Goal: Task Accomplishment & Management: Manage account settings

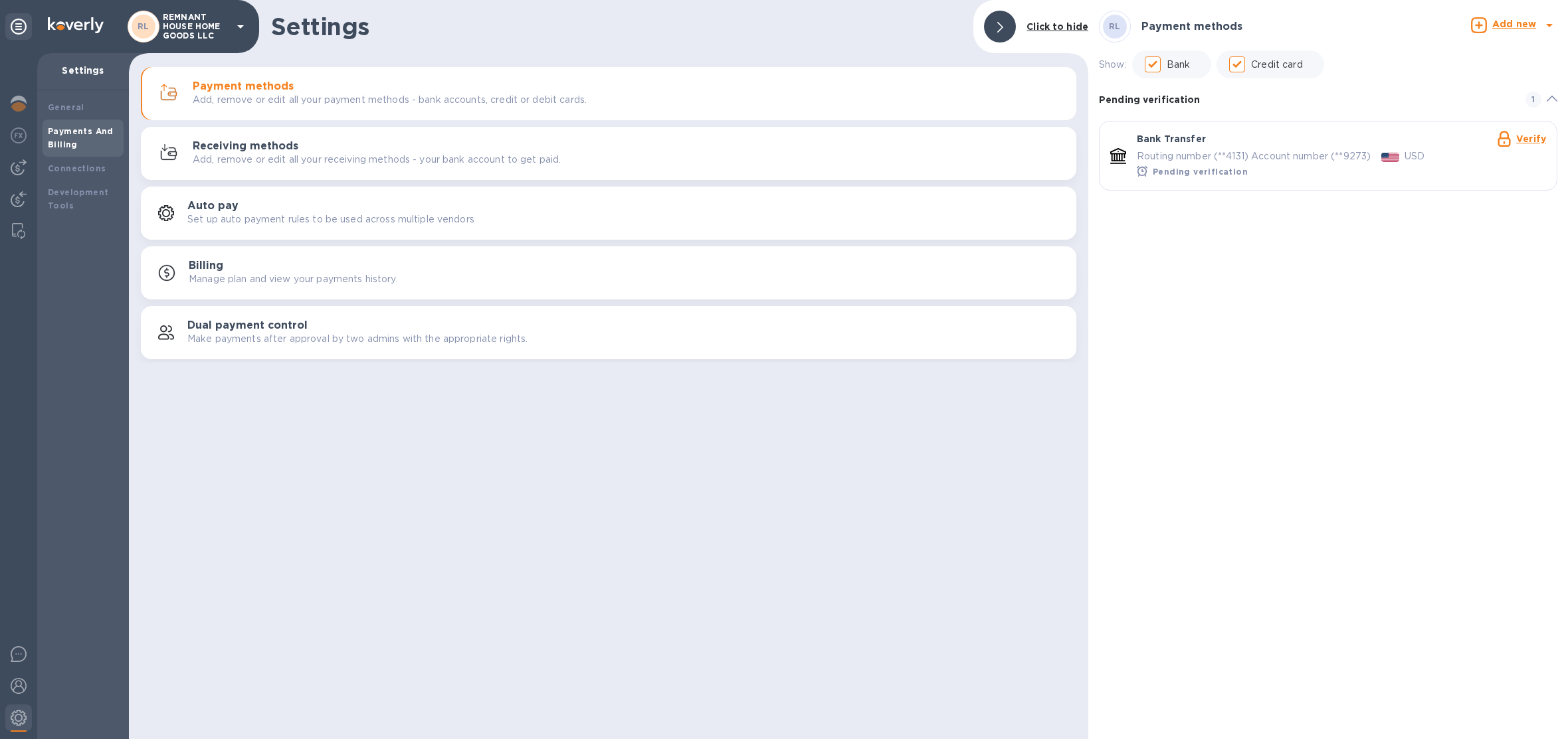
click at [187, 22] on p "REMNANT HOUSE HOME GOODS LLC" at bounding box center [196, 27] width 67 height 28
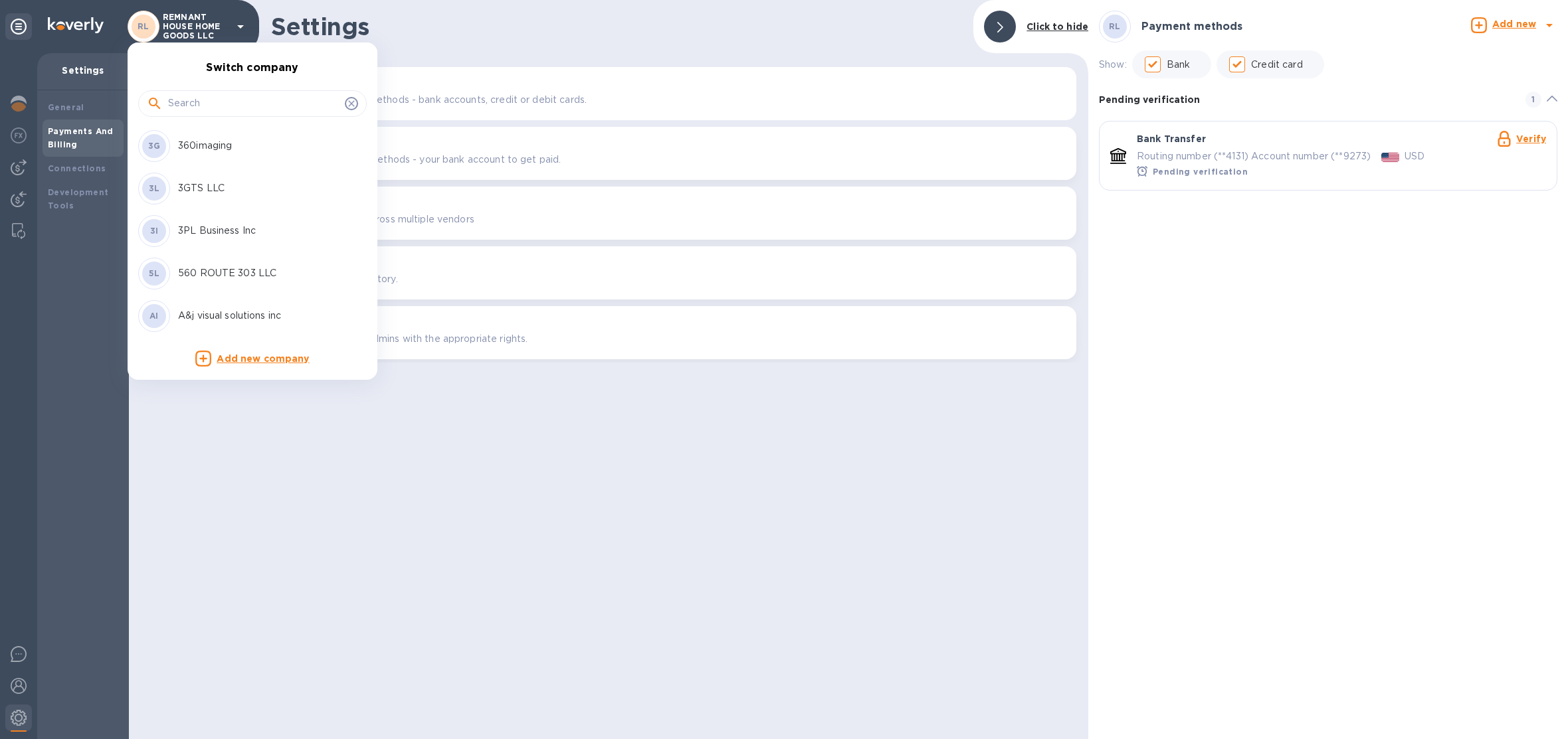
click at [265, 109] on input "text" at bounding box center [254, 104] width 171 height 20
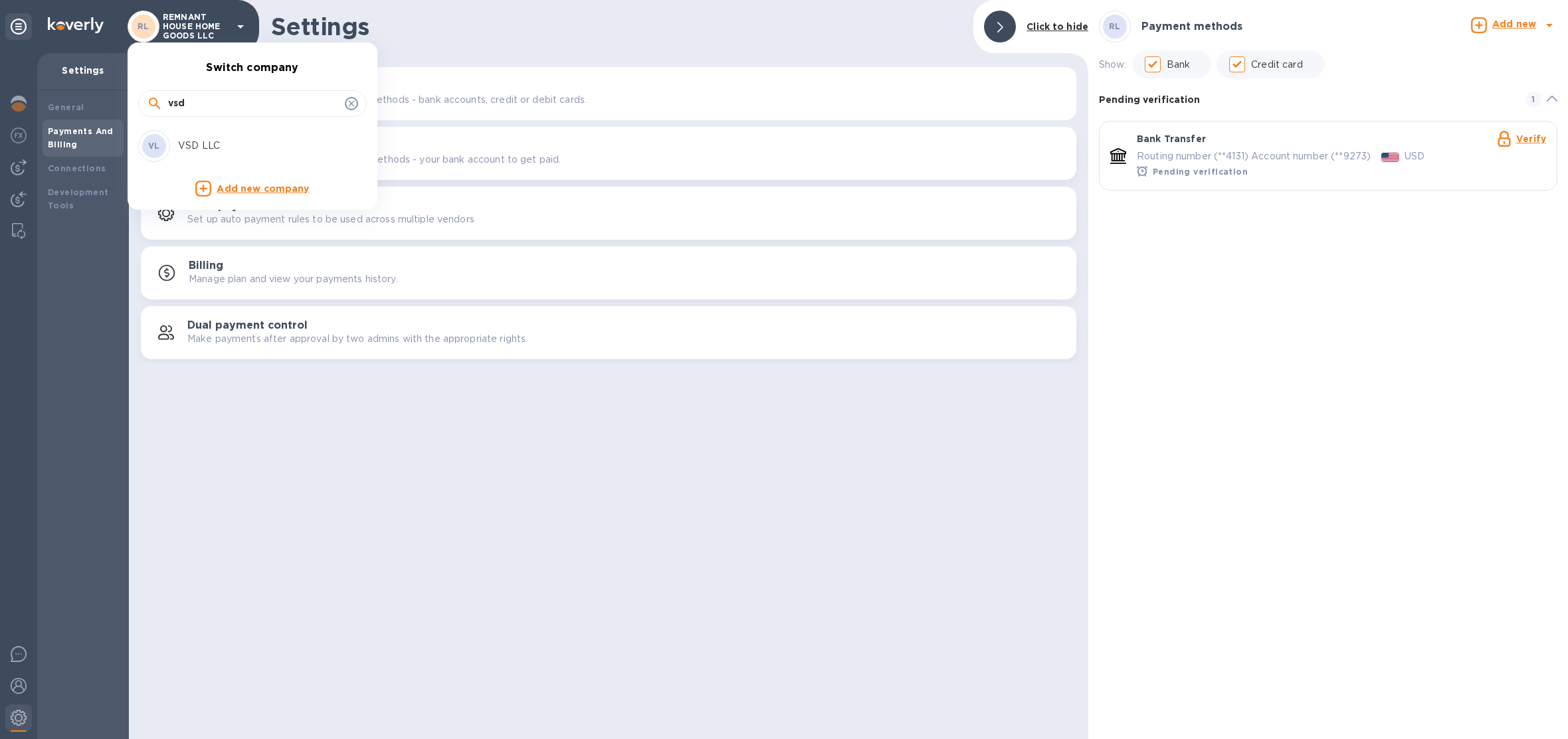
type input "vsd"
click at [246, 132] on div "VL VSD LLC" at bounding box center [241, 146] width 207 height 32
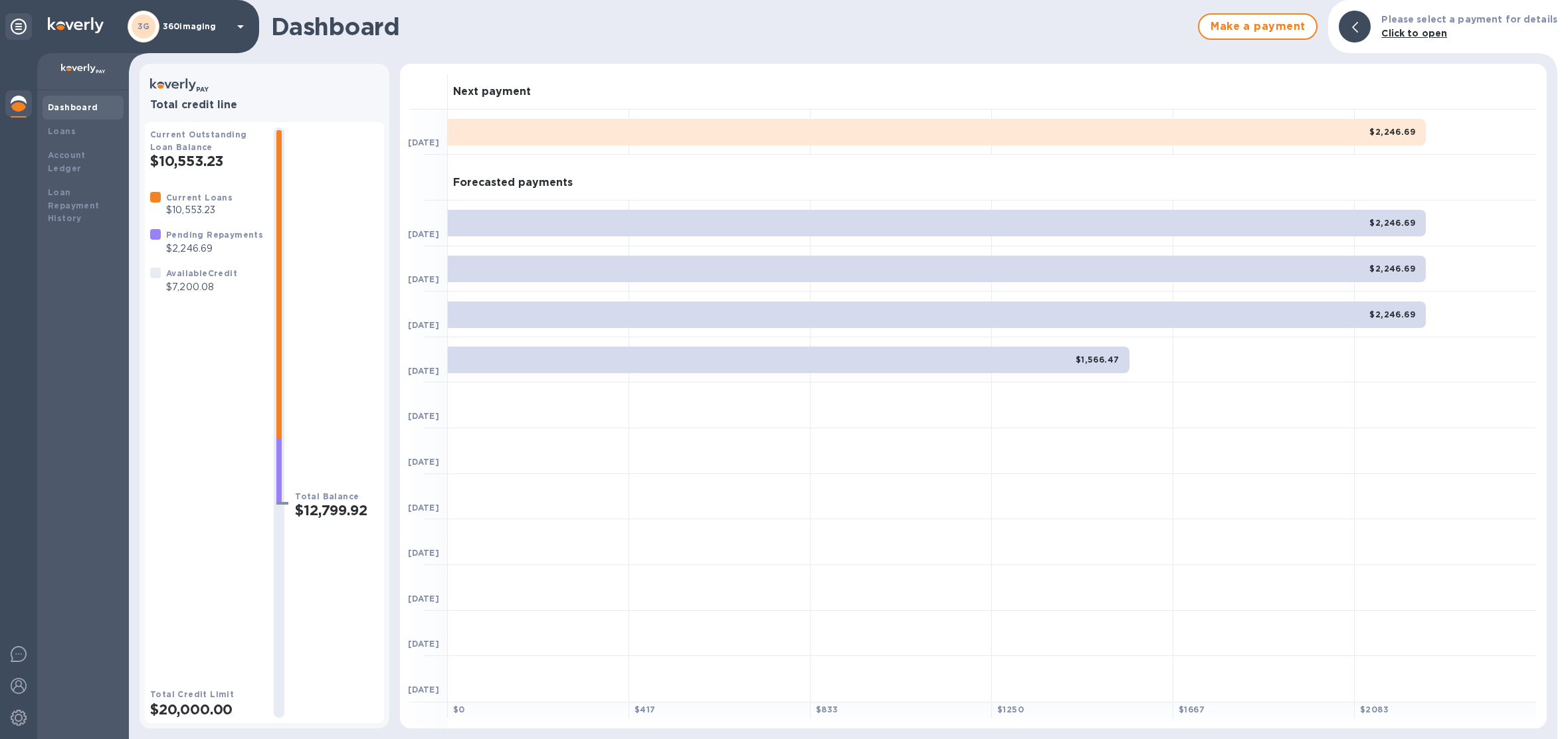
click at [186, 32] on div "3G 360imaging" at bounding box center [187, 27] width 121 height 32
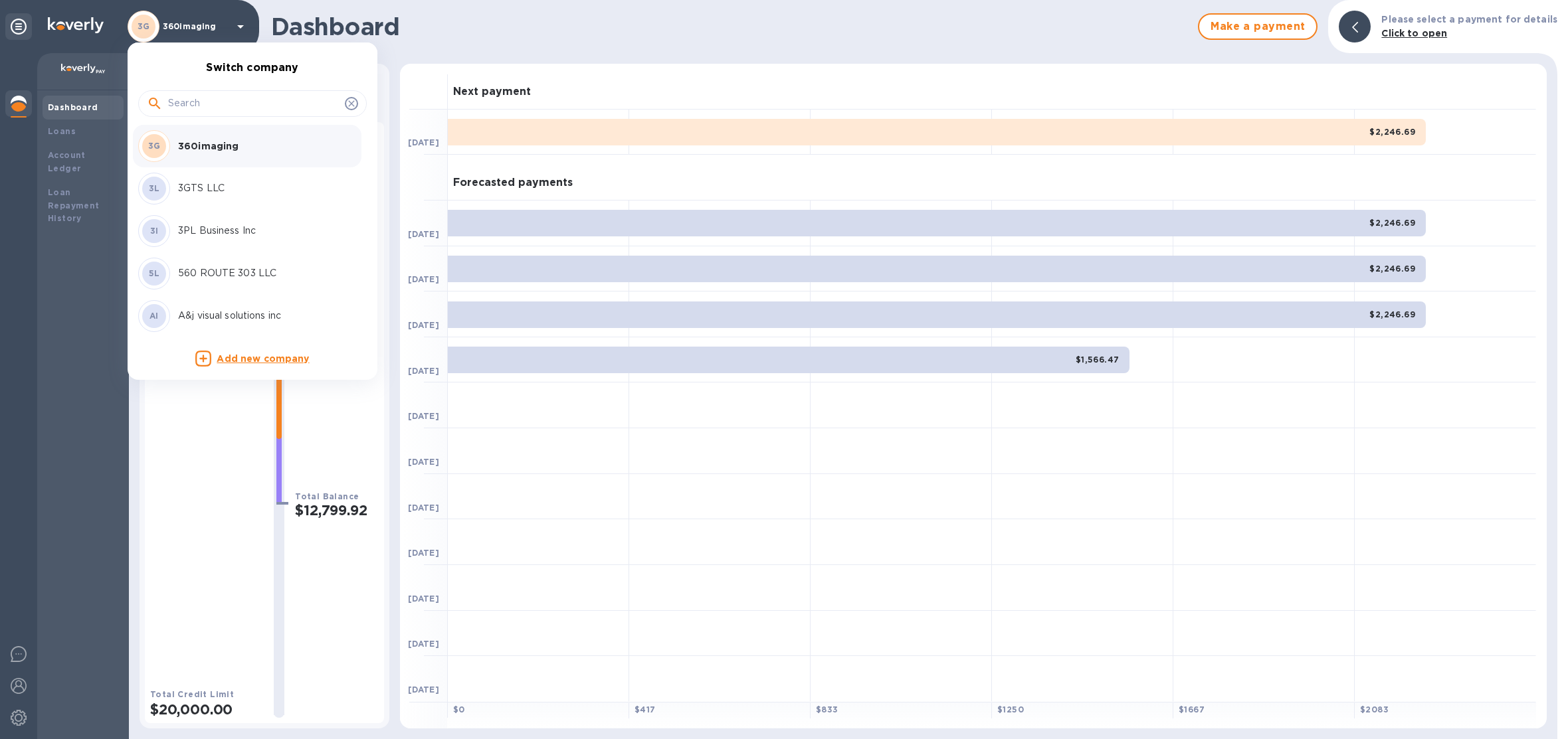
click at [196, 102] on input "text" at bounding box center [254, 104] width 171 height 20
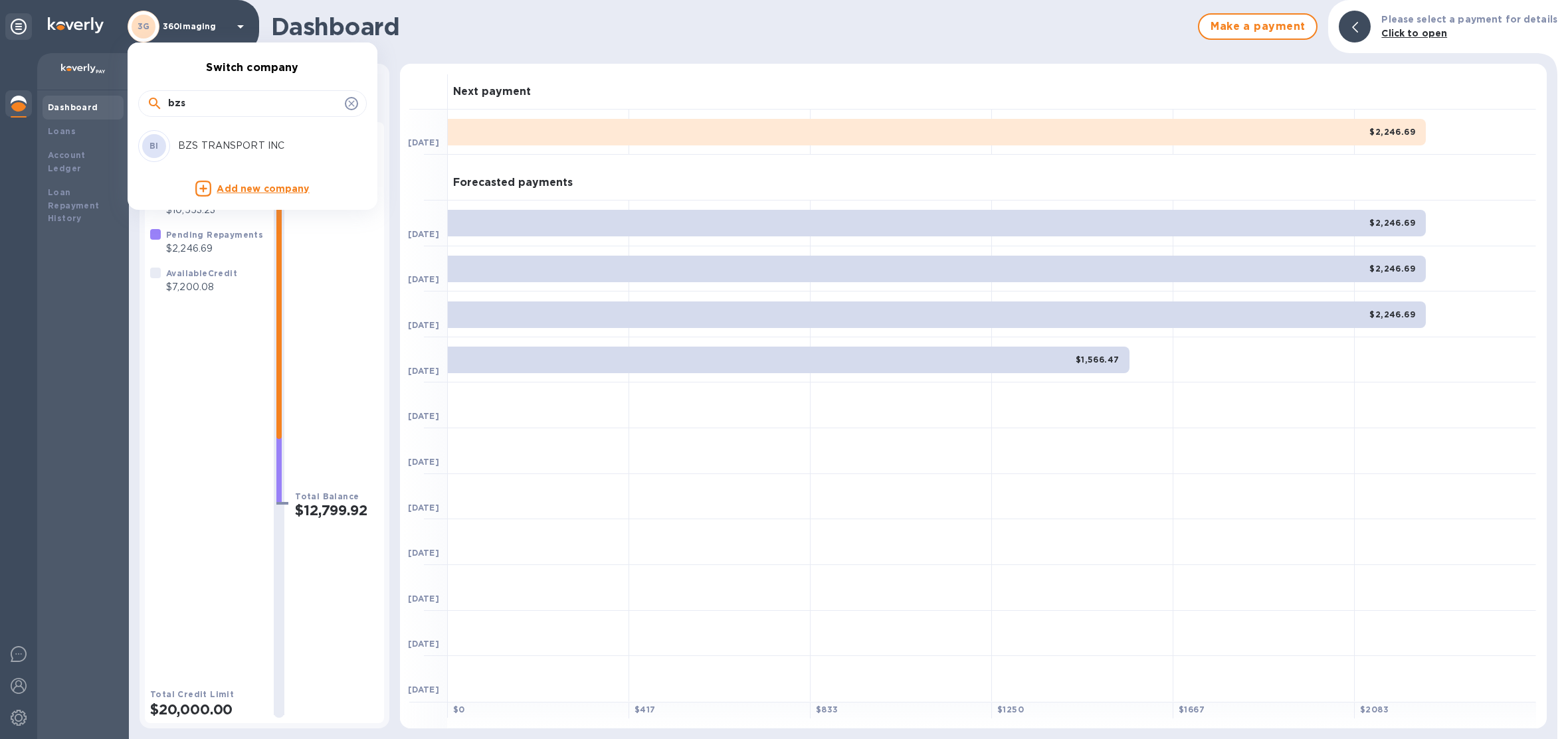
type input "bzs"
click at [217, 147] on p "BZS TRANSPORT INC" at bounding box center [261, 146] width 167 height 14
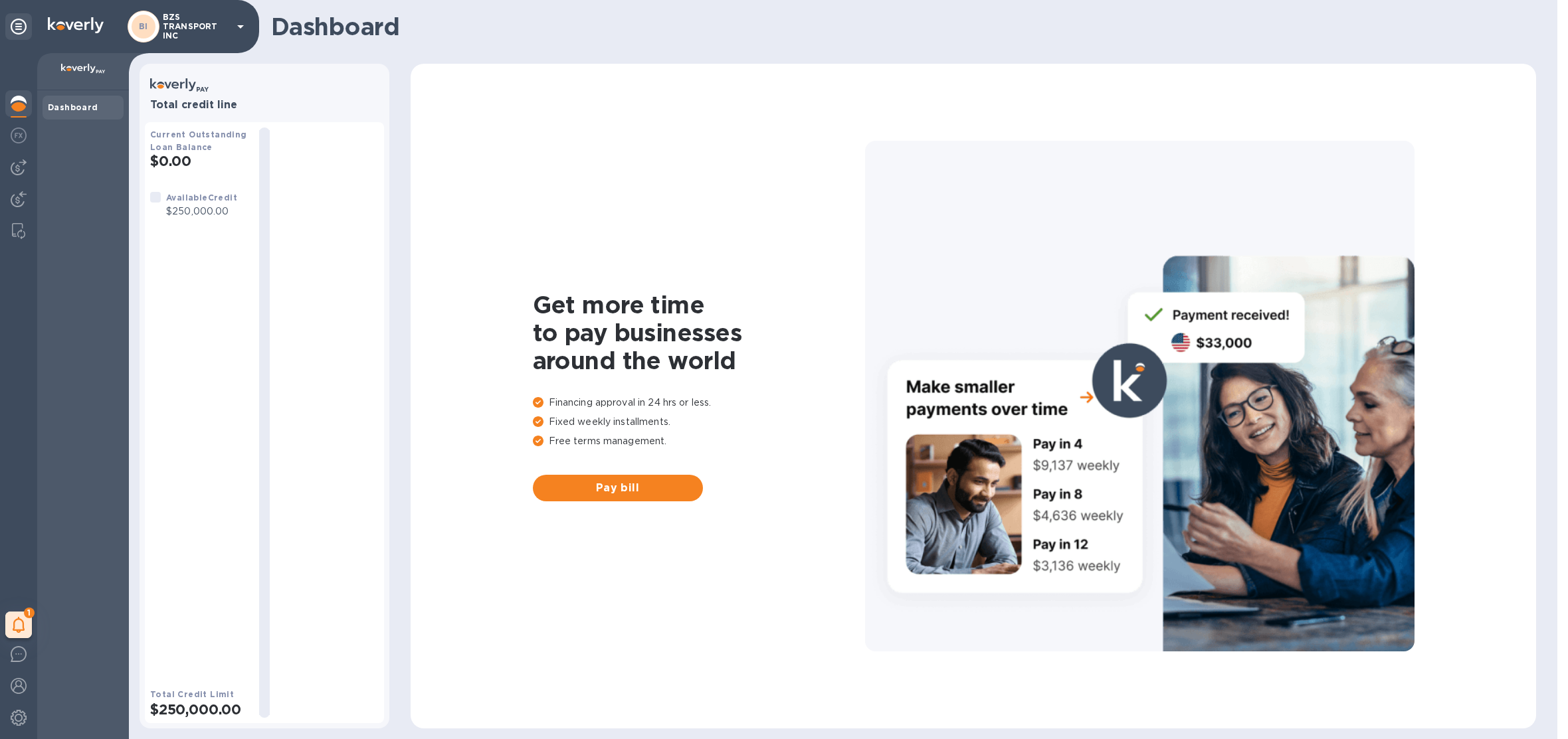
click at [201, 23] on p "BZS TRANSPORT INC" at bounding box center [196, 27] width 67 height 28
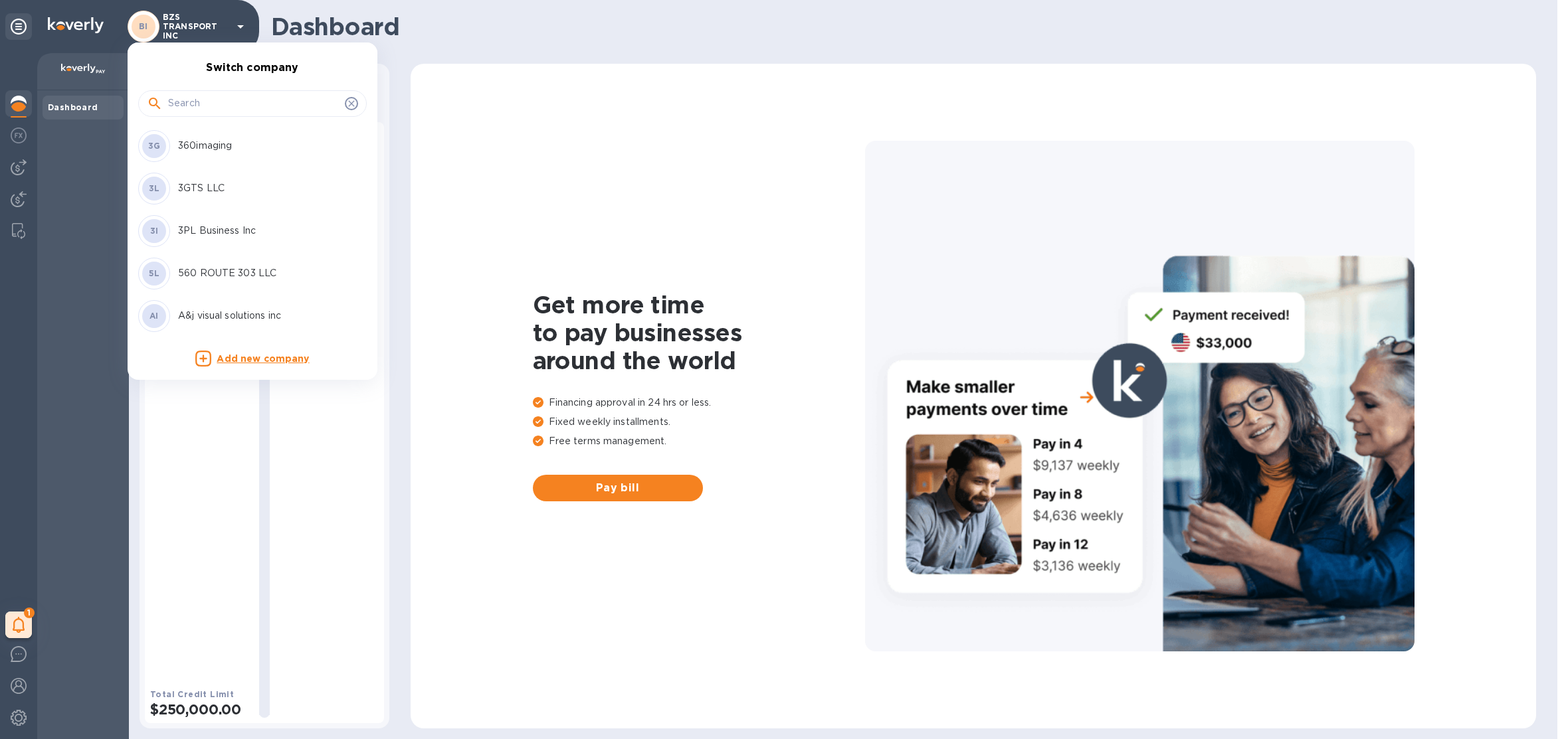
click at [229, 99] on input "text" at bounding box center [254, 104] width 171 height 20
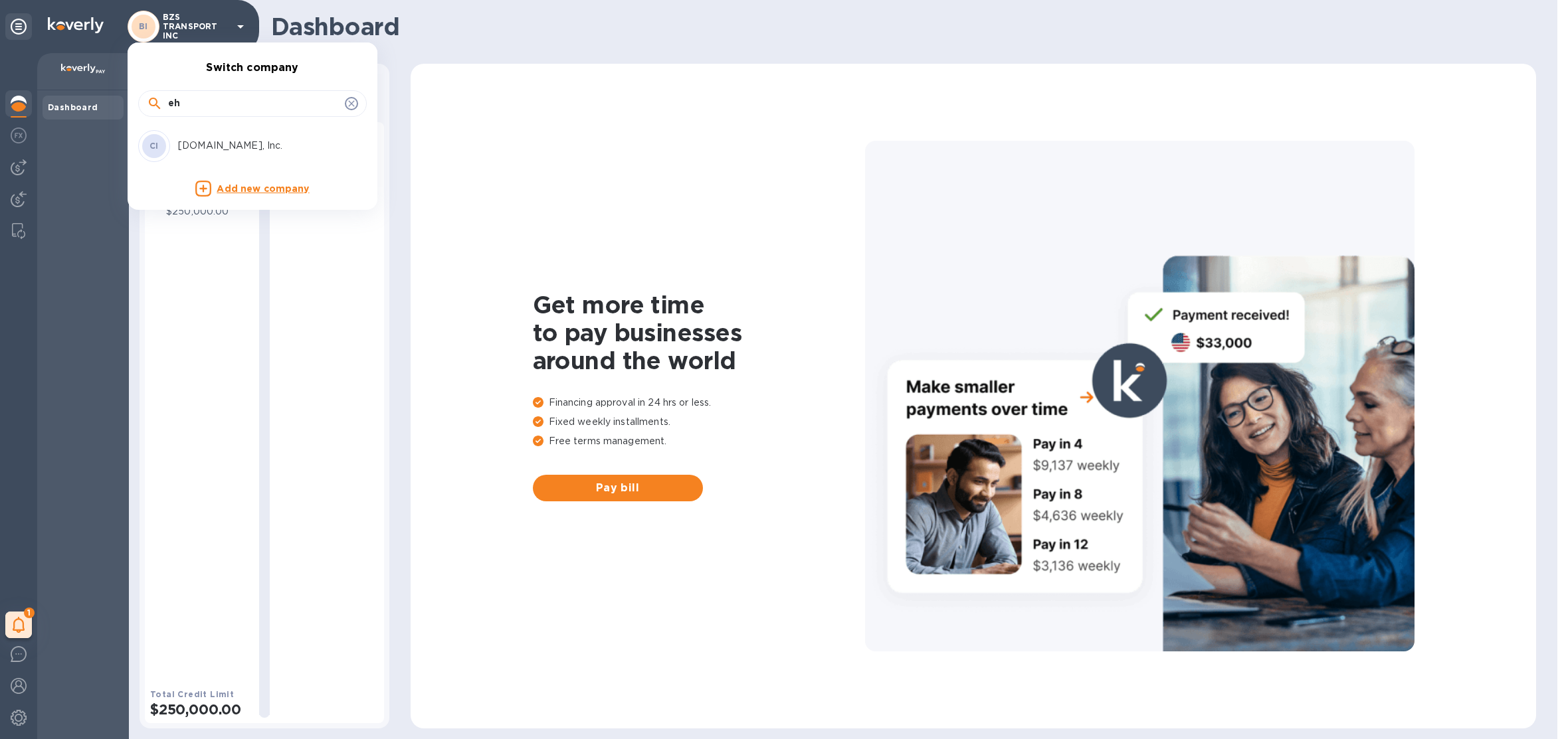
type input "e"
click at [269, 109] on input "rh chair" at bounding box center [254, 104] width 171 height 20
drag, startPoint x: 259, startPoint y: 105, endPoint x: 170, endPoint y: 101, distance: 89.1
click at [170, 101] on input "rh chair" at bounding box center [254, 104] width 171 height 20
type input "remn"
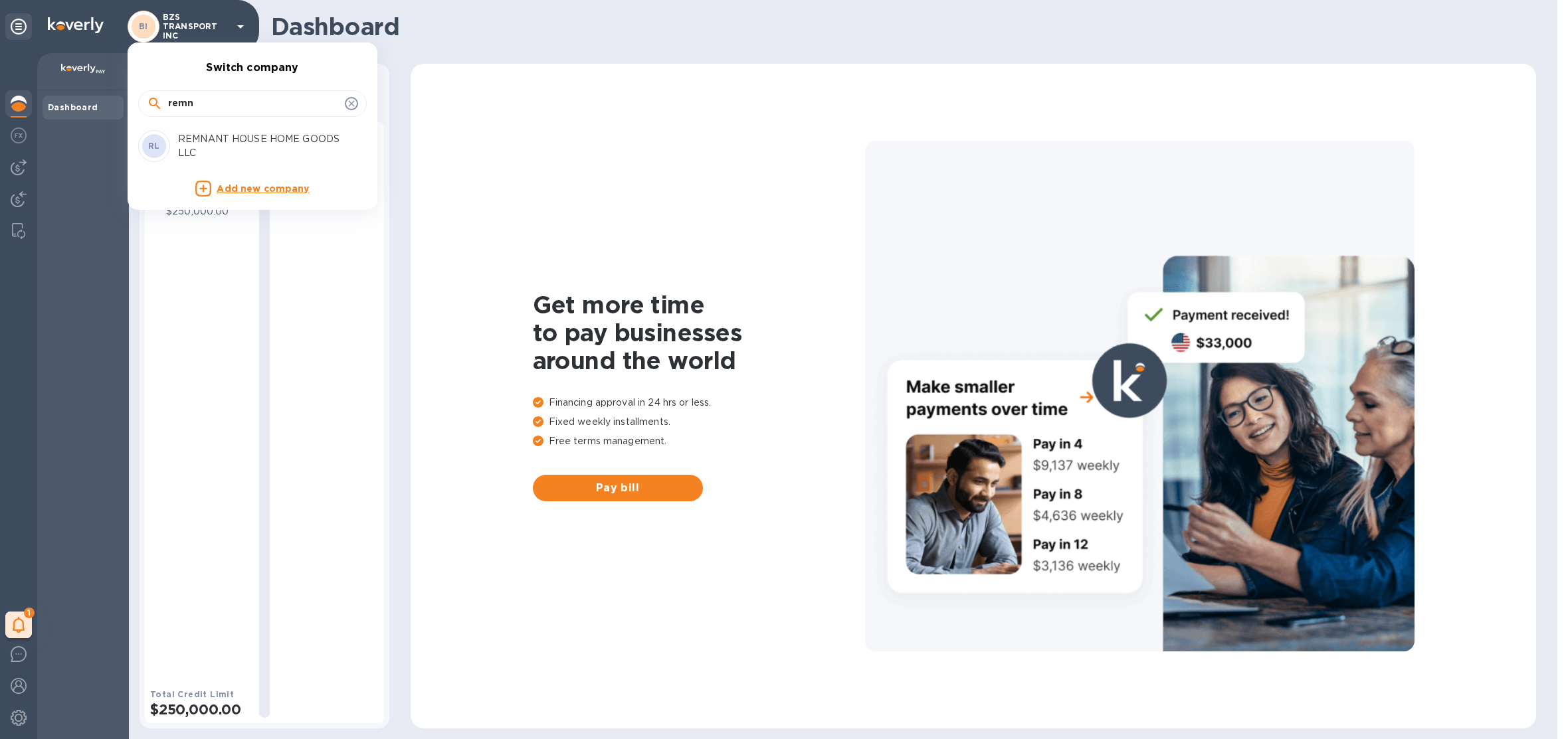
click at [189, 141] on p "REMNANT HOUSE HOME GOODS LLC" at bounding box center [261, 146] width 167 height 28
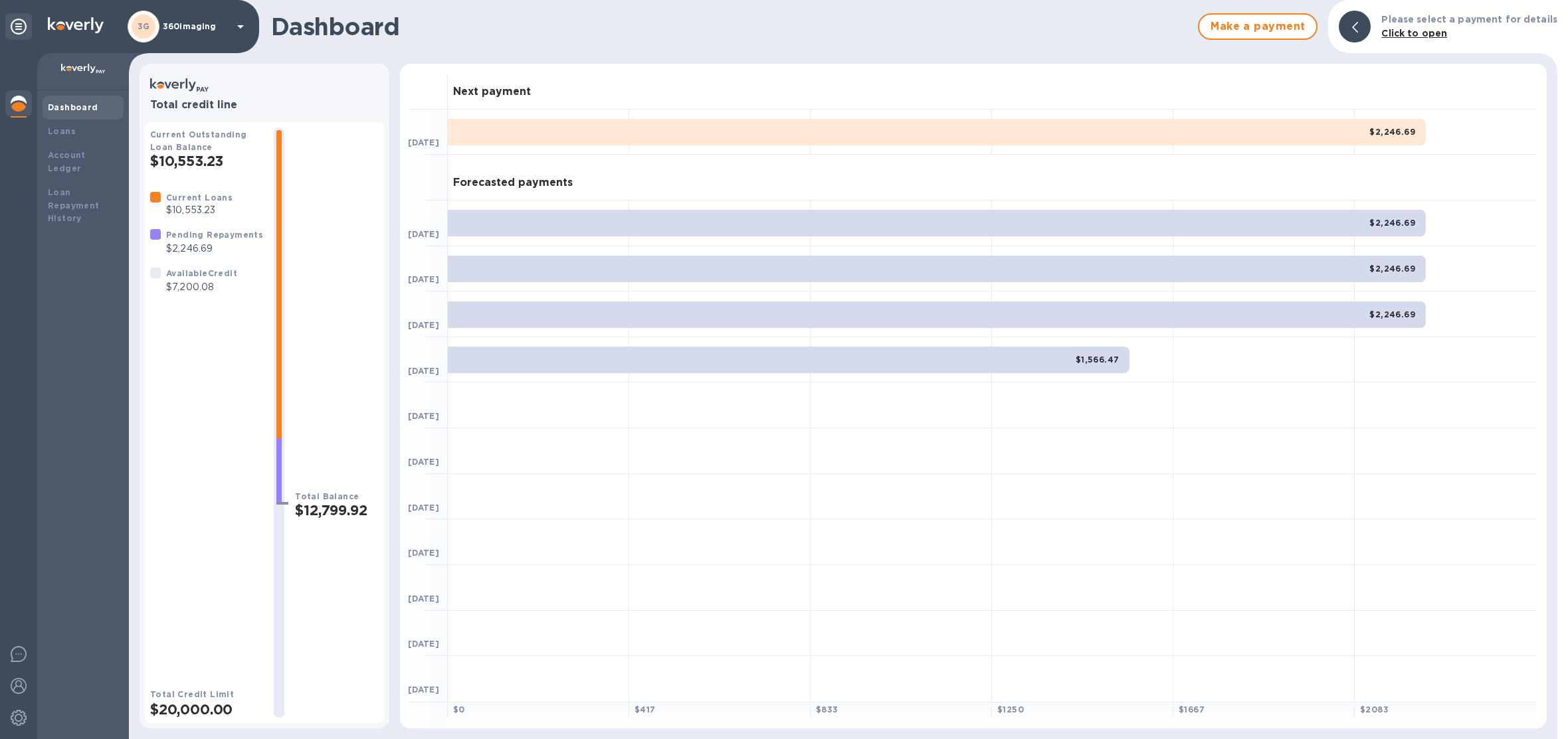
click at [210, 29] on p "360imaging" at bounding box center [196, 26] width 67 height 9
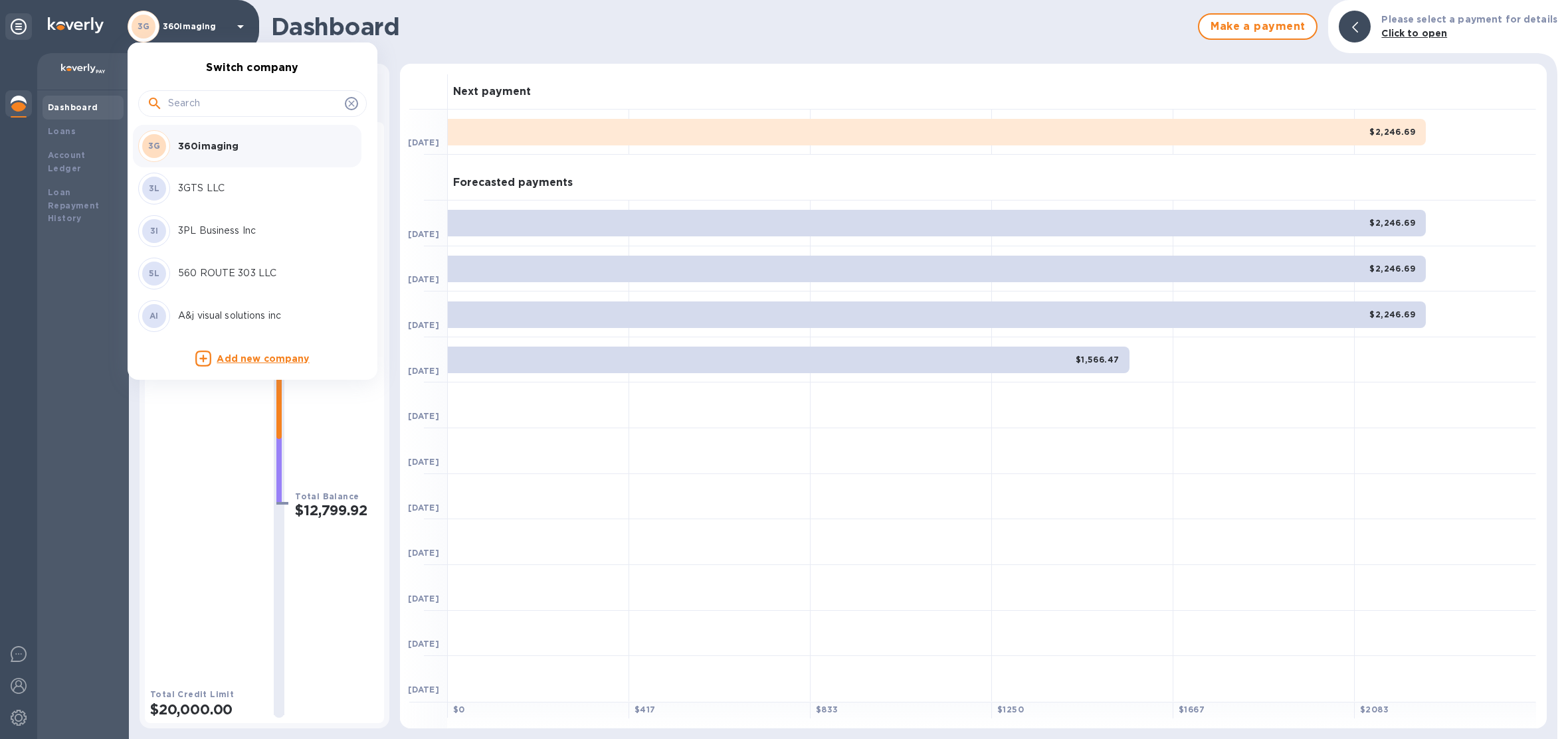
click at [201, 97] on input "text" at bounding box center [254, 104] width 171 height 20
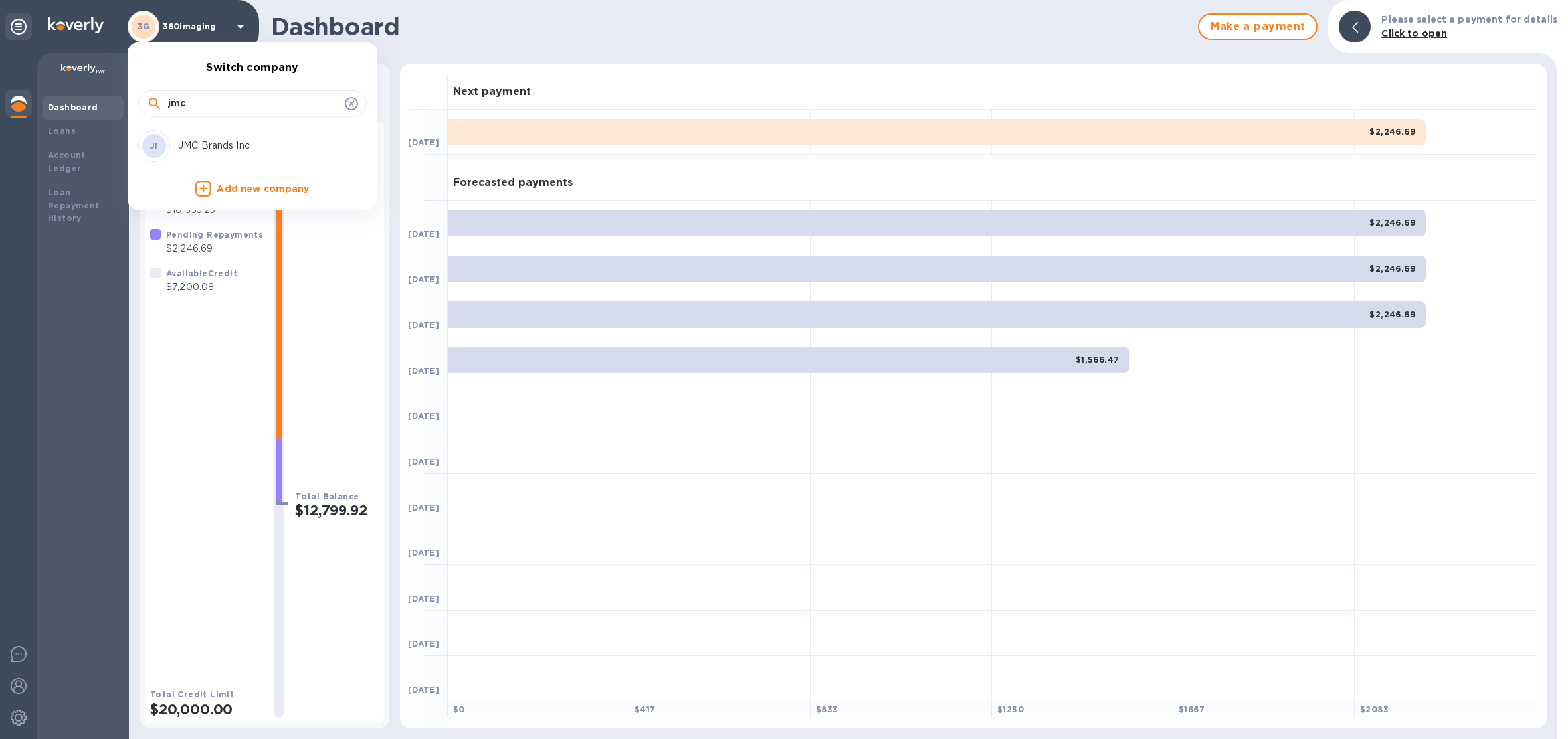
type input "jmc"
click at [229, 155] on div "JI JMC Brands Inc" at bounding box center [241, 146] width 207 height 32
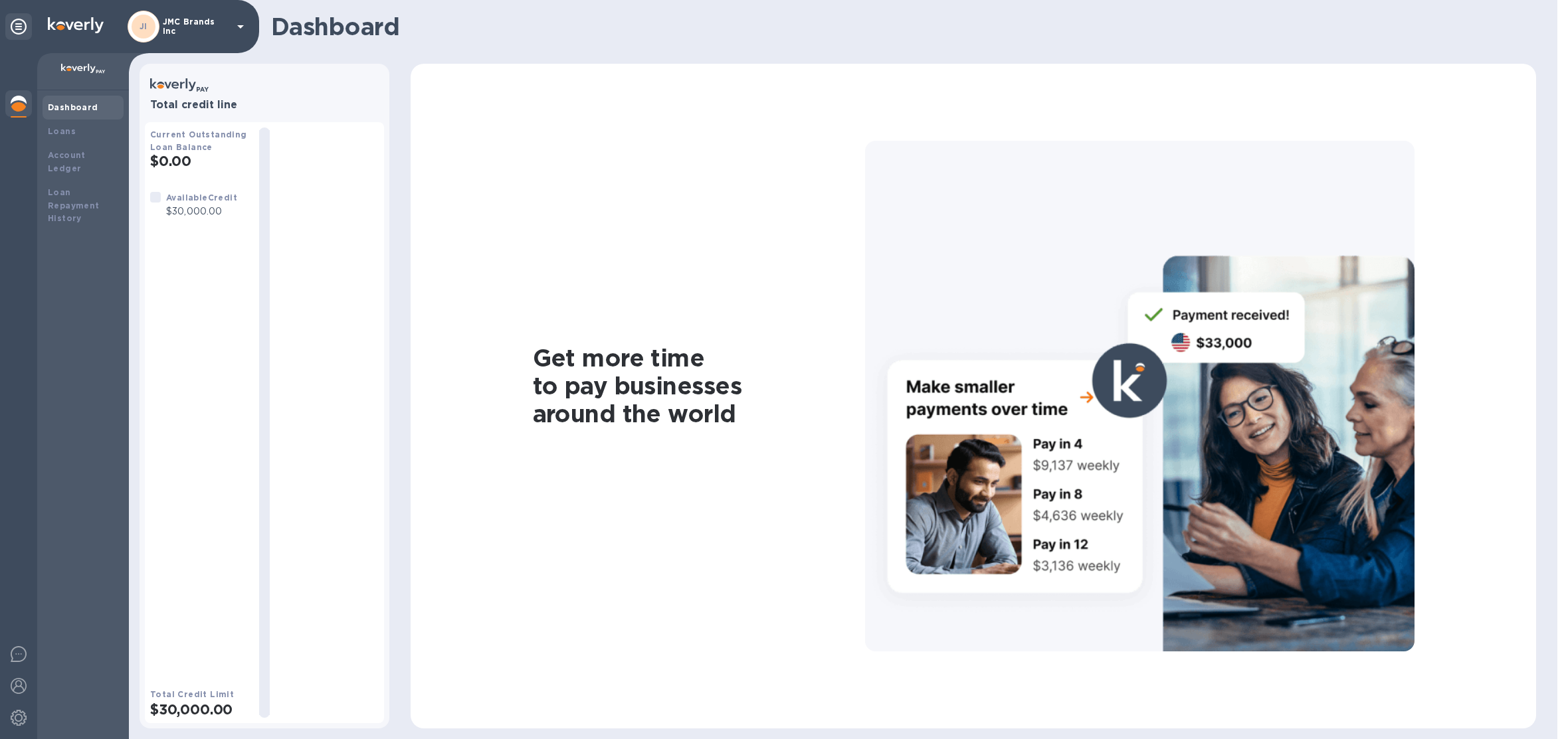
click at [231, 27] on div "JI JMC Brands Inc" at bounding box center [187, 27] width 121 height 32
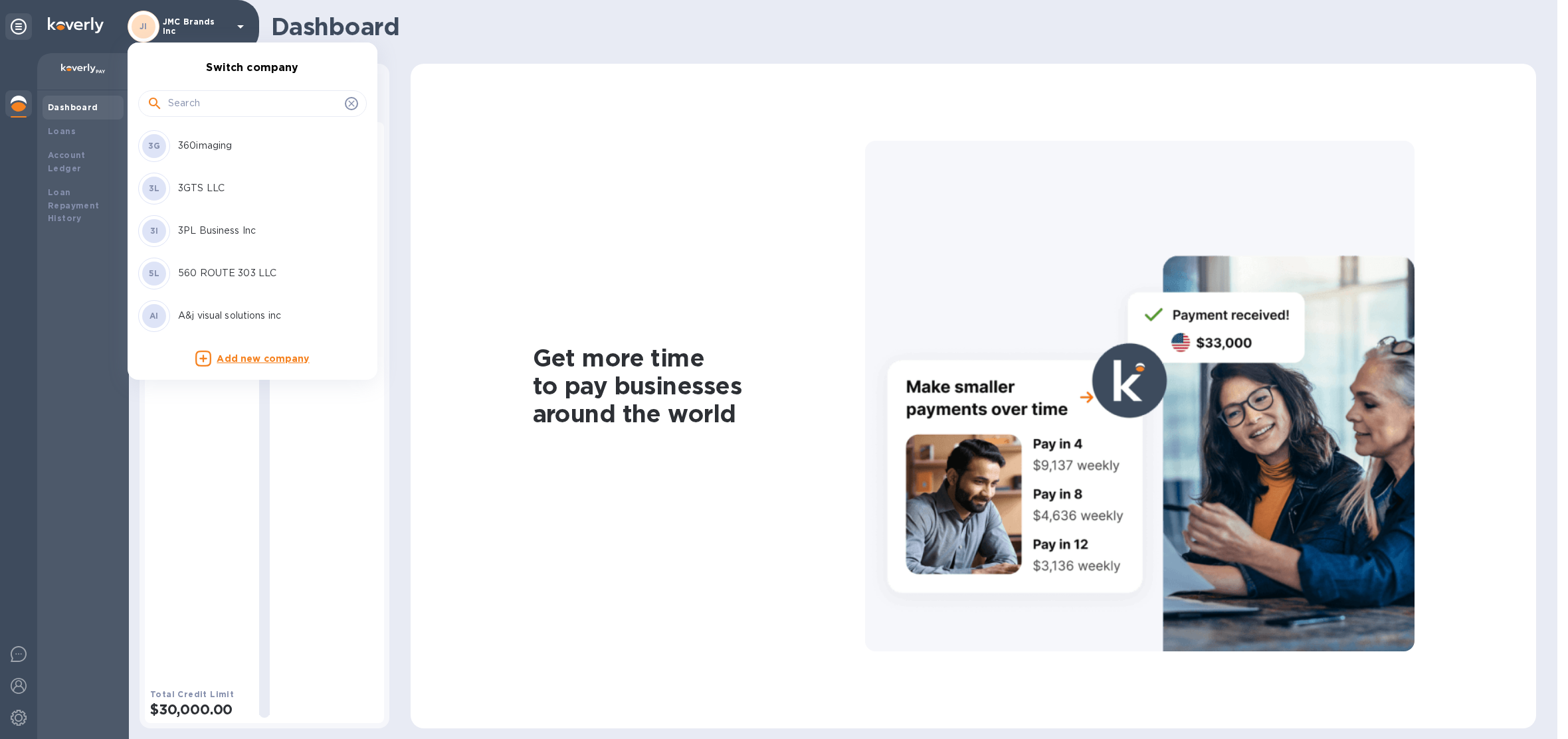
click at [219, 98] on input "text" at bounding box center [254, 104] width 171 height 20
type input "eco"
click at [265, 277] on p "ECONOMICAL TRANSPORT INC." at bounding box center [261, 273] width 167 height 14
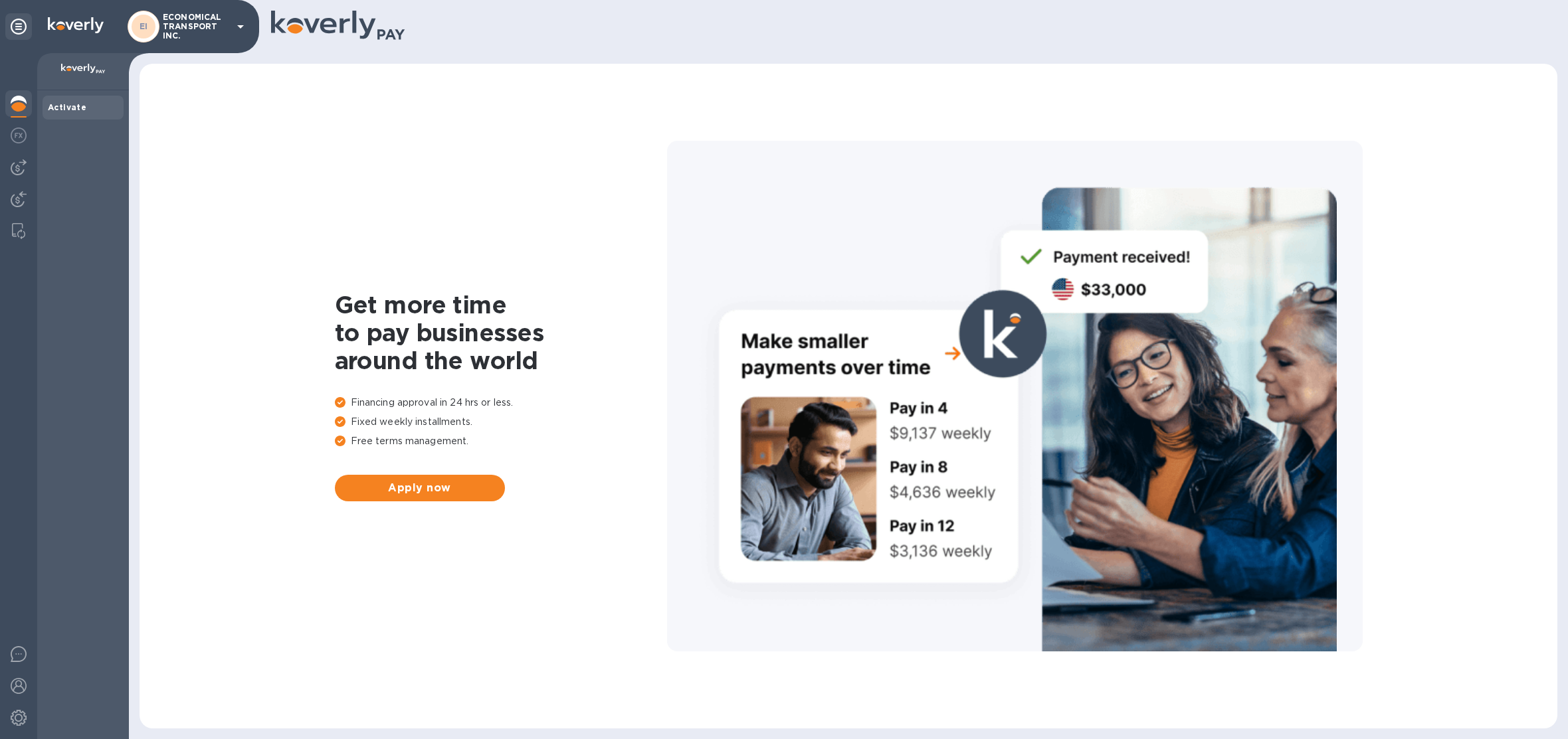
click at [18, 181] on div at bounding box center [18, 396] width 37 height 687
click at [17, 166] on img at bounding box center [18, 167] width 16 height 16
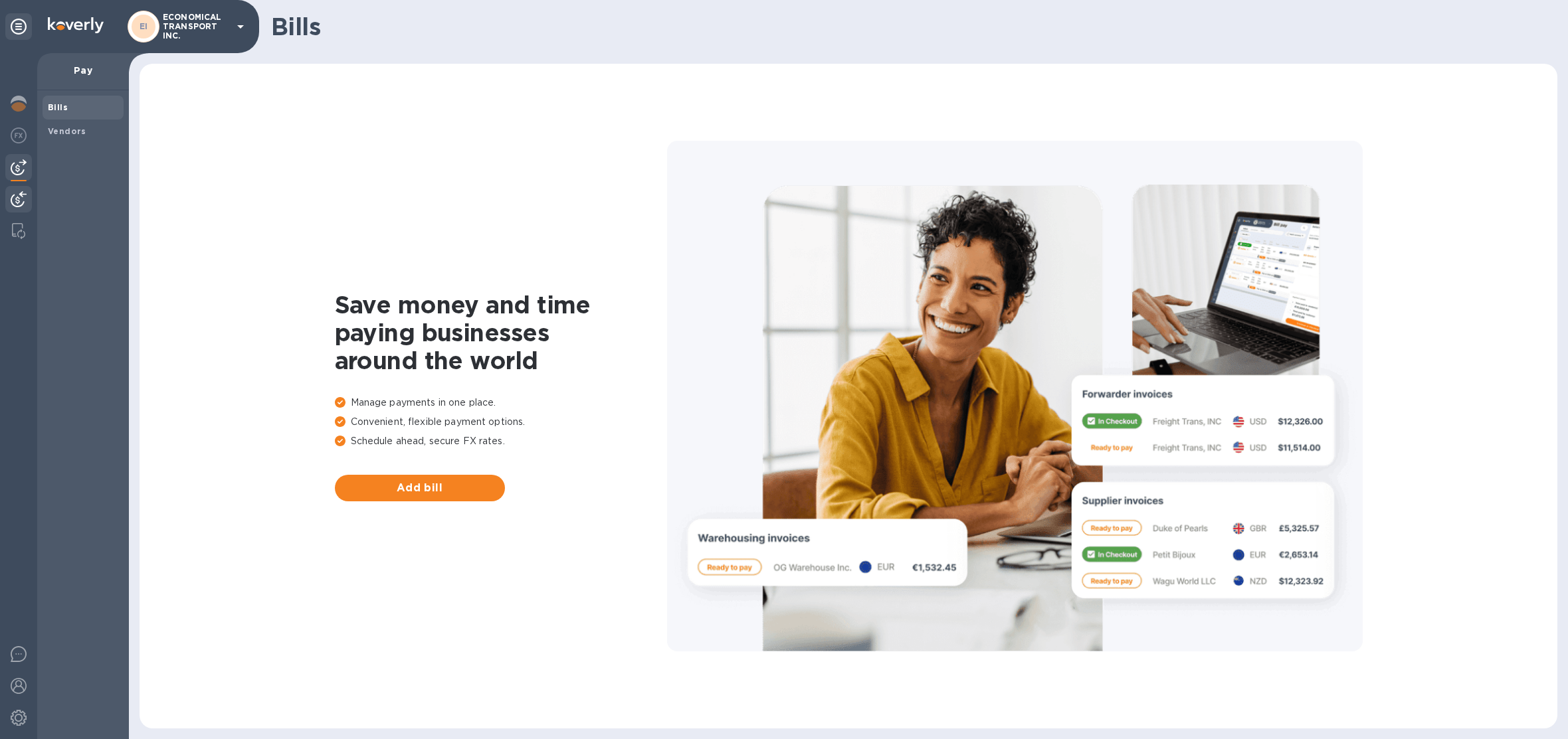
click at [18, 192] on img at bounding box center [18, 199] width 16 height 16
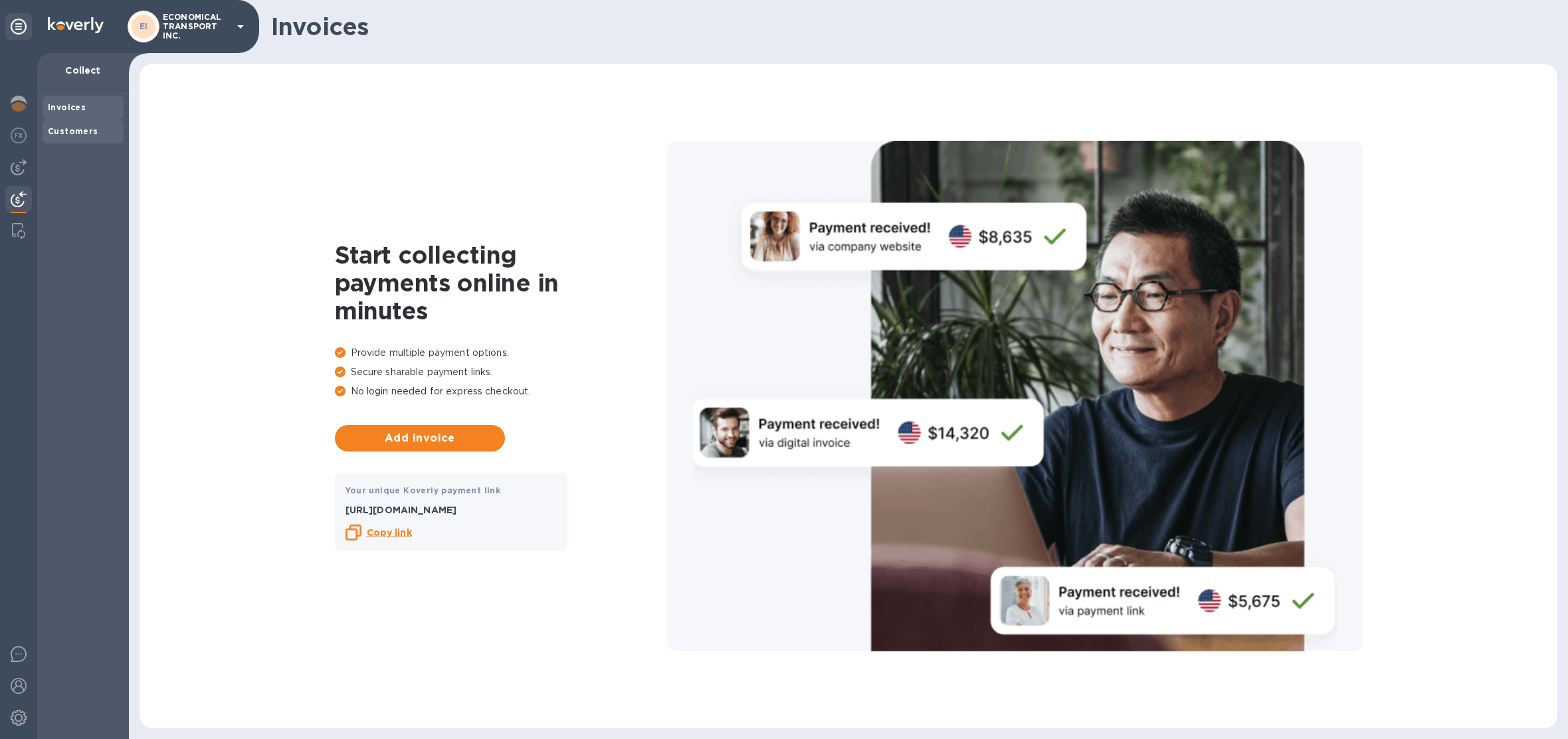
click at [88, 125] on div "Customers" at bounding box center [82, 131] width 71 height 13
click at [30, 719] on div at bounding box center [18, 719] width 27 height 29
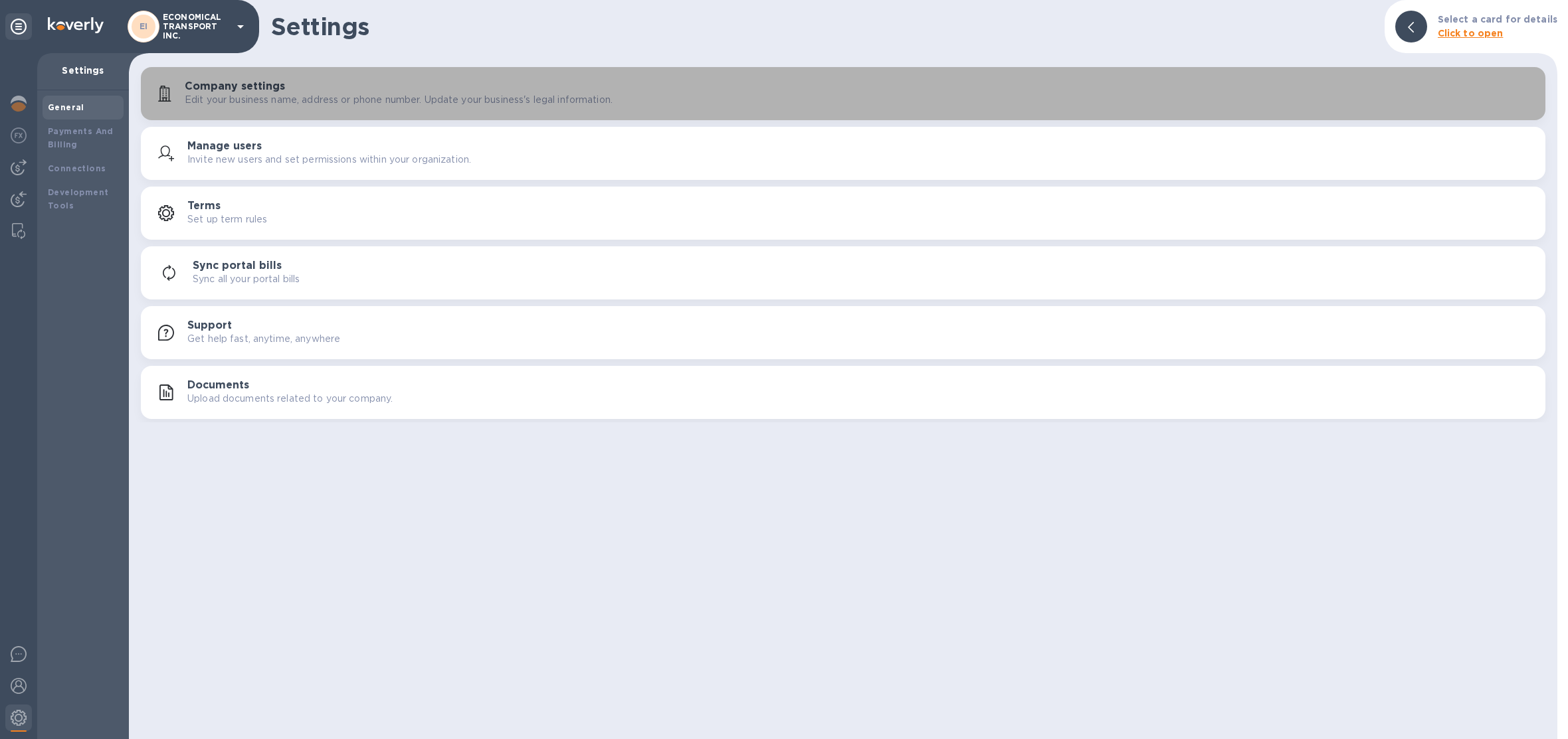
click at [325, 94] on p "Edit your business name, address or phone number. Update your business's legal …" at bounding box center [399, 100] width 428 height 14
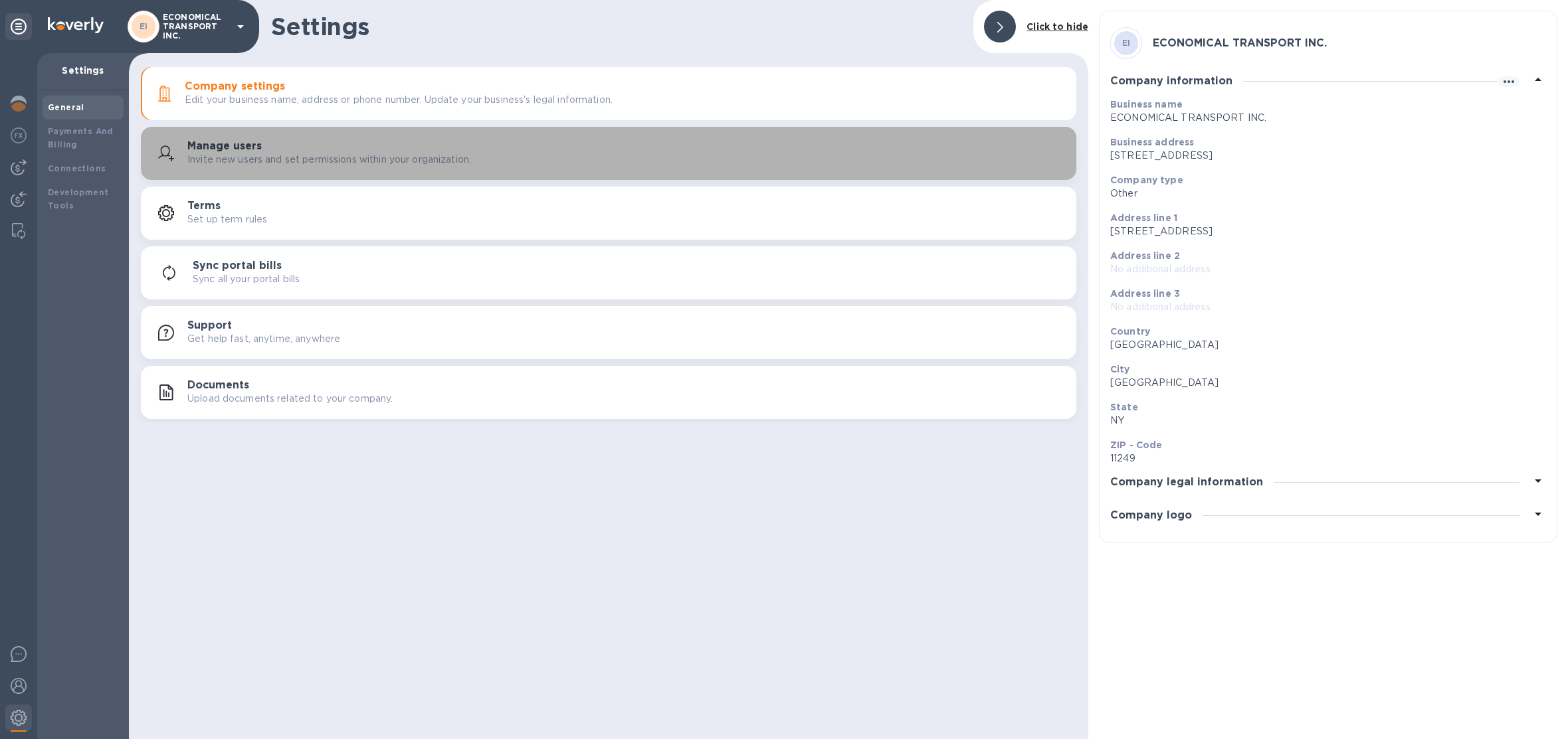
click at [411, 160] on p "Invite new users and set permissions within your organization." at bounding box center [329, 160] width 284 height 14
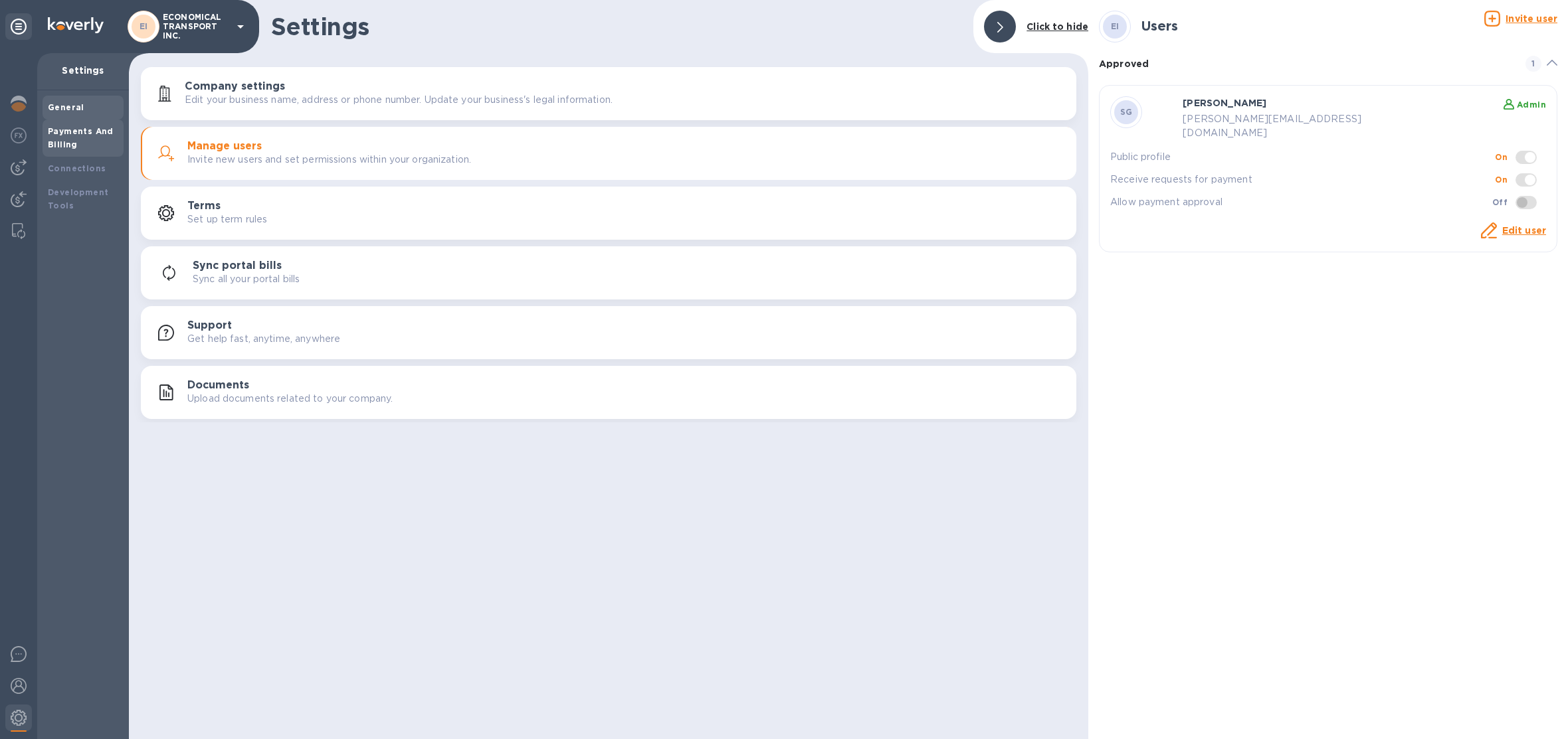
click at [82, 126] on b "Payments And Billing" at bounding box center [80, 138] width 66 height 23
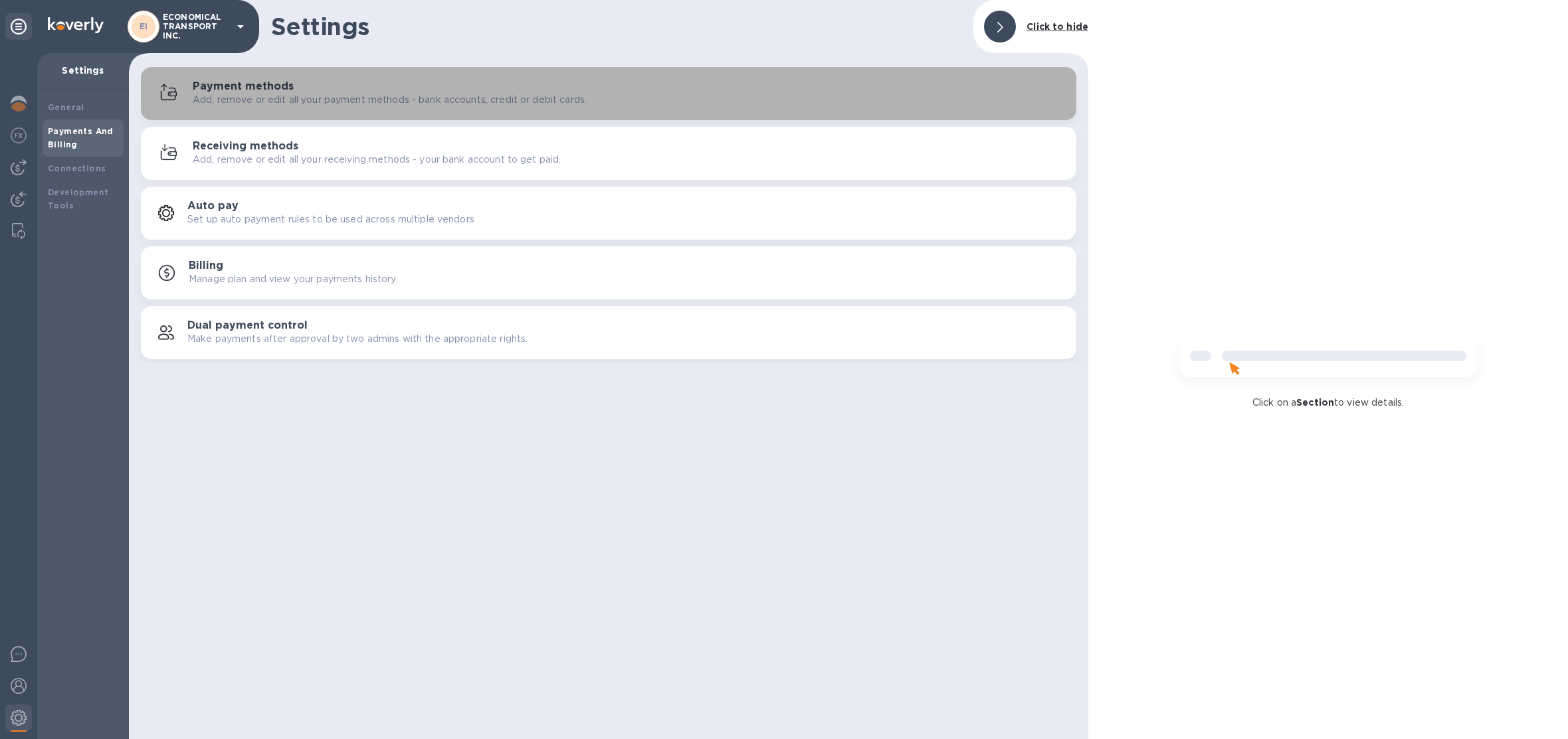
click at [743, 91] on div "Payment methods Add, remove or edit all your payment methods - bank accounts, c…" at bounding box center [628, 94] width 873 height 27
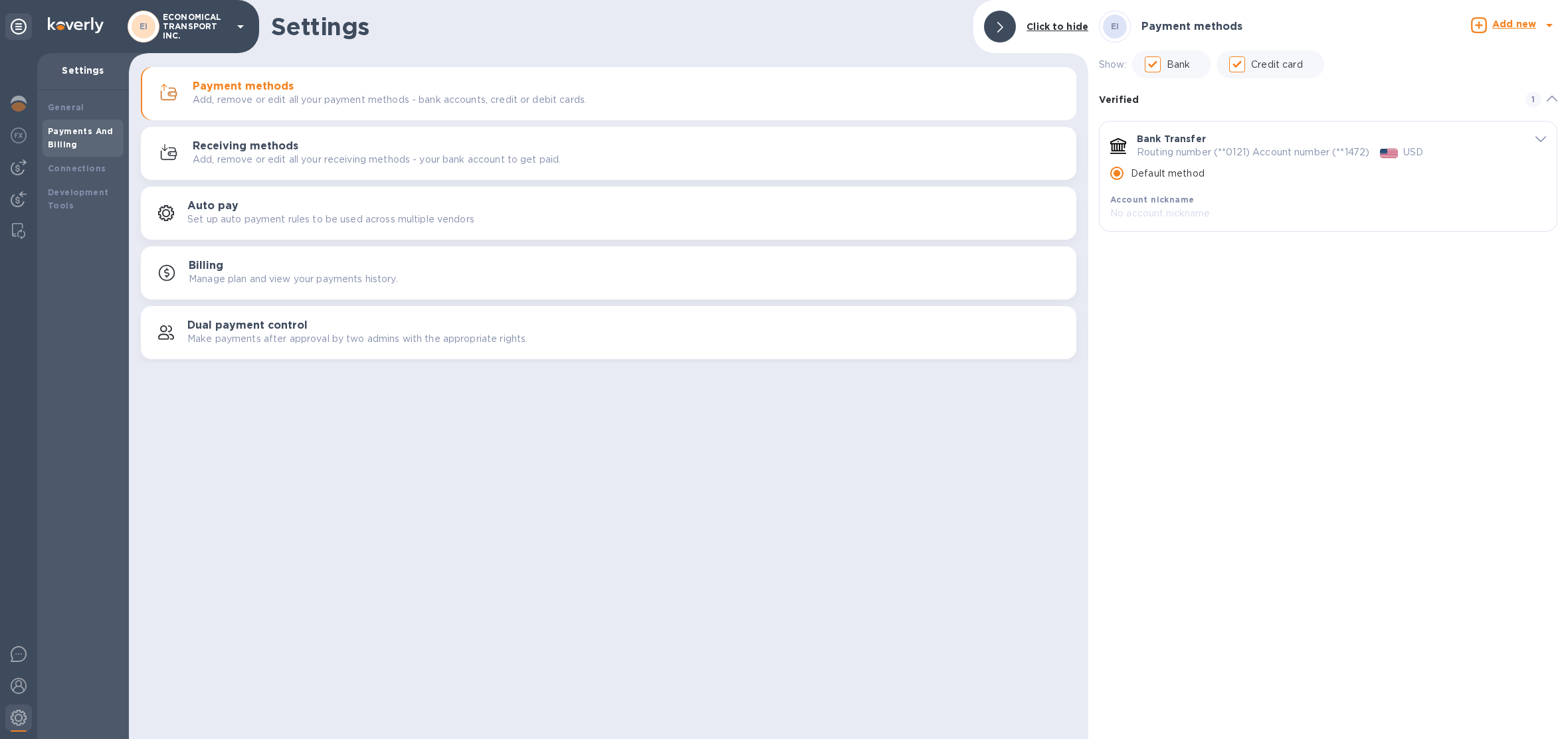
click at [645, 158] on div "Receiving methods Add, remove or edit all your receiving methods - your bank ac…" at bounding box center [628, 153] width 873 height 27
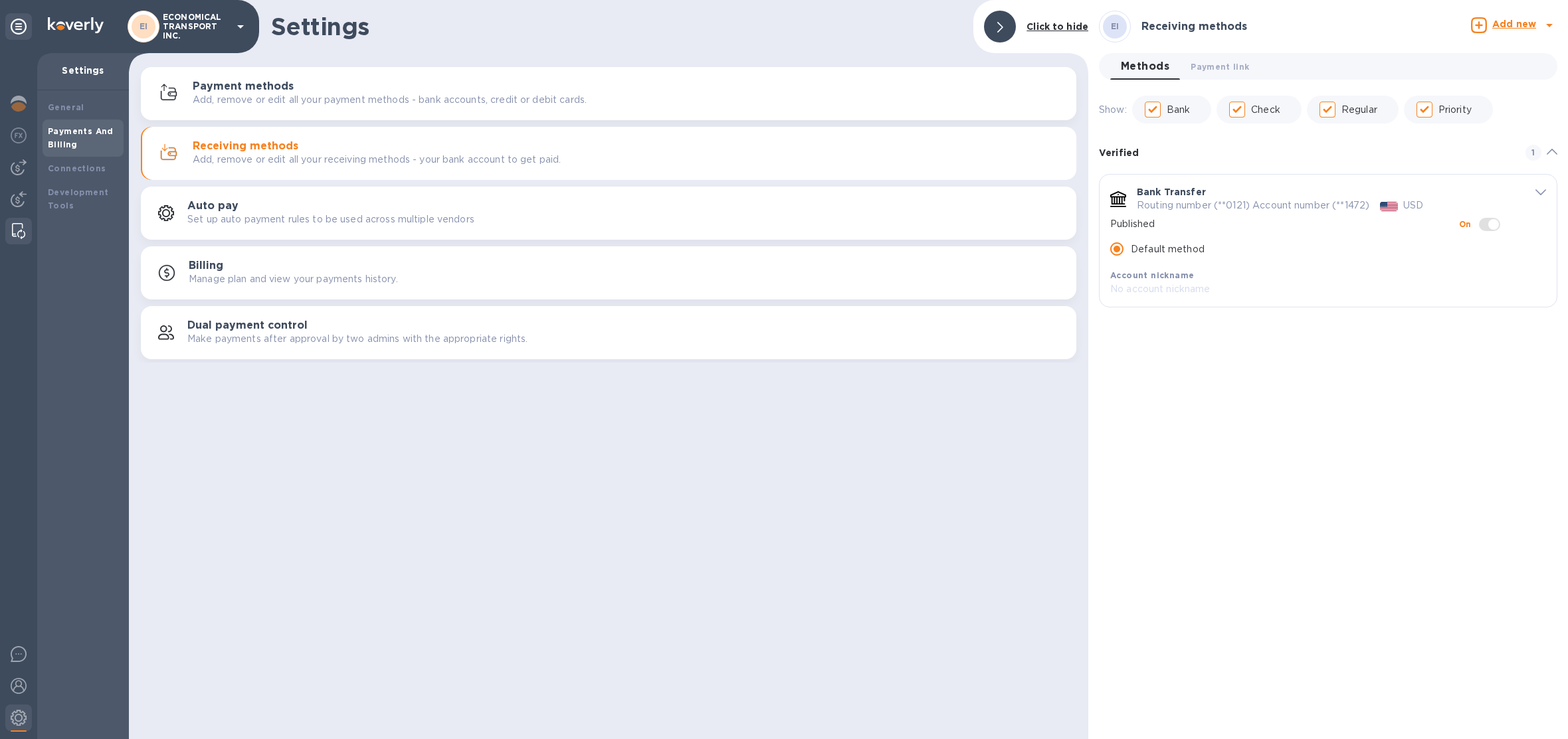
click at [22, 231] on img at bounding box center [18, 231] width 13 height 16
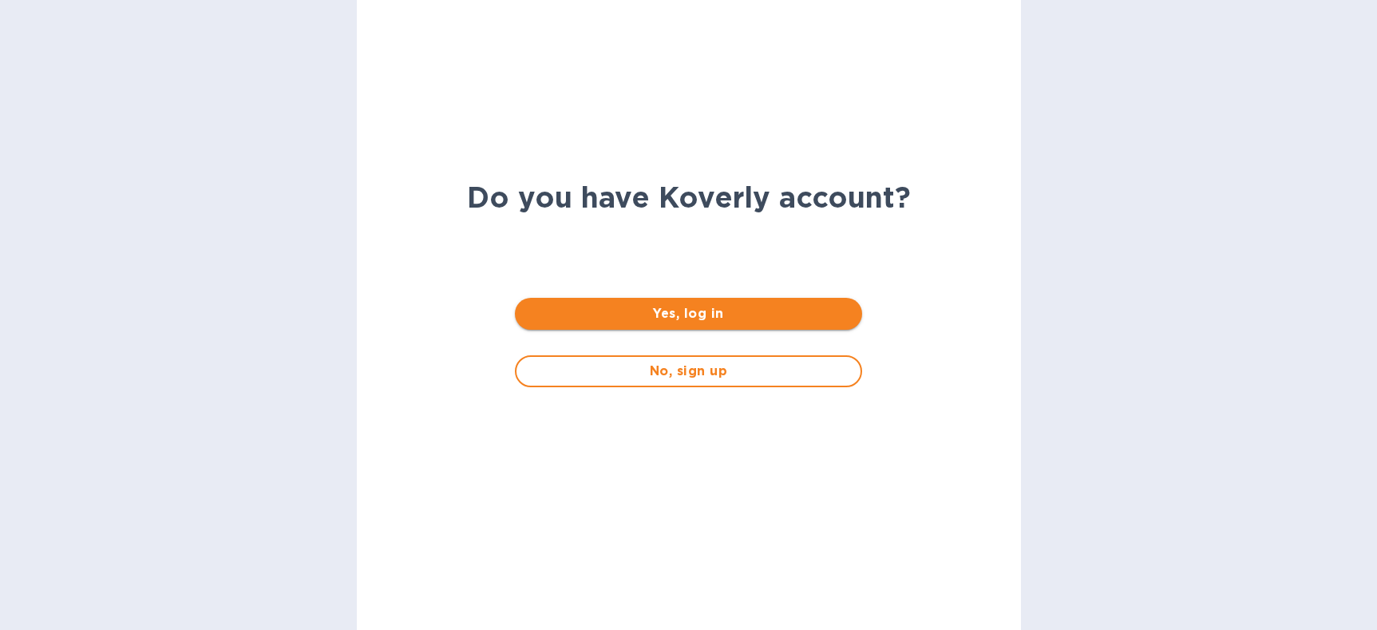
click at [718, 314] on span "Yes, log in" at bounding box center [689, 313] width 322 height 19
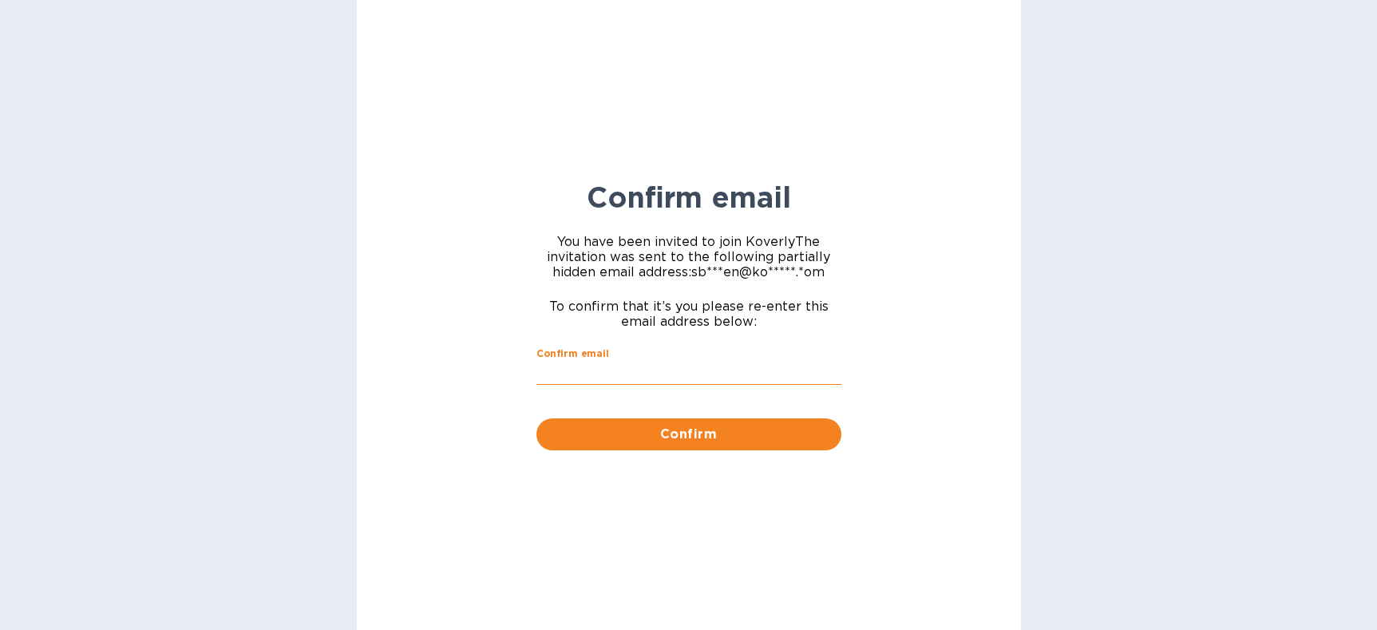
click at [670, 362] on input "Confirm email" at bounding box center [688, 373] width 305 height 24
type input "[EMAIL_ADDRESS][DOMAIN_NAME]"
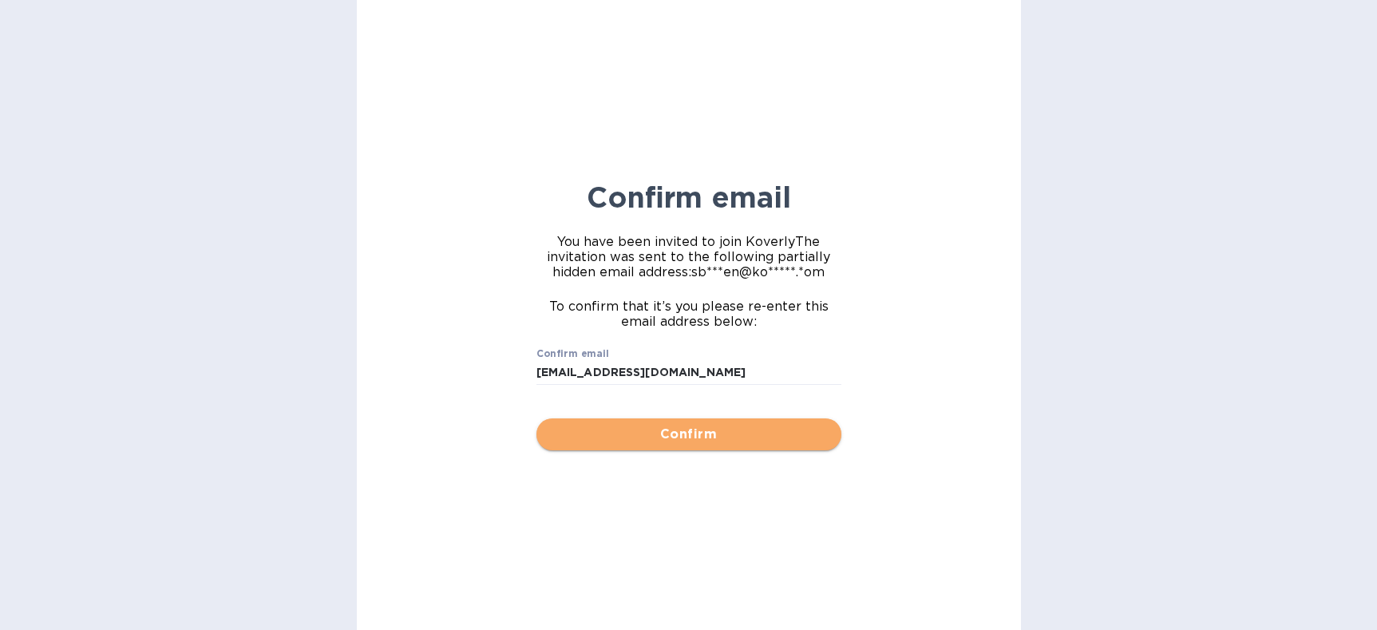
click at [706, 442] on span "Confirm" at bounding box center [688, 434] width 279 height 19
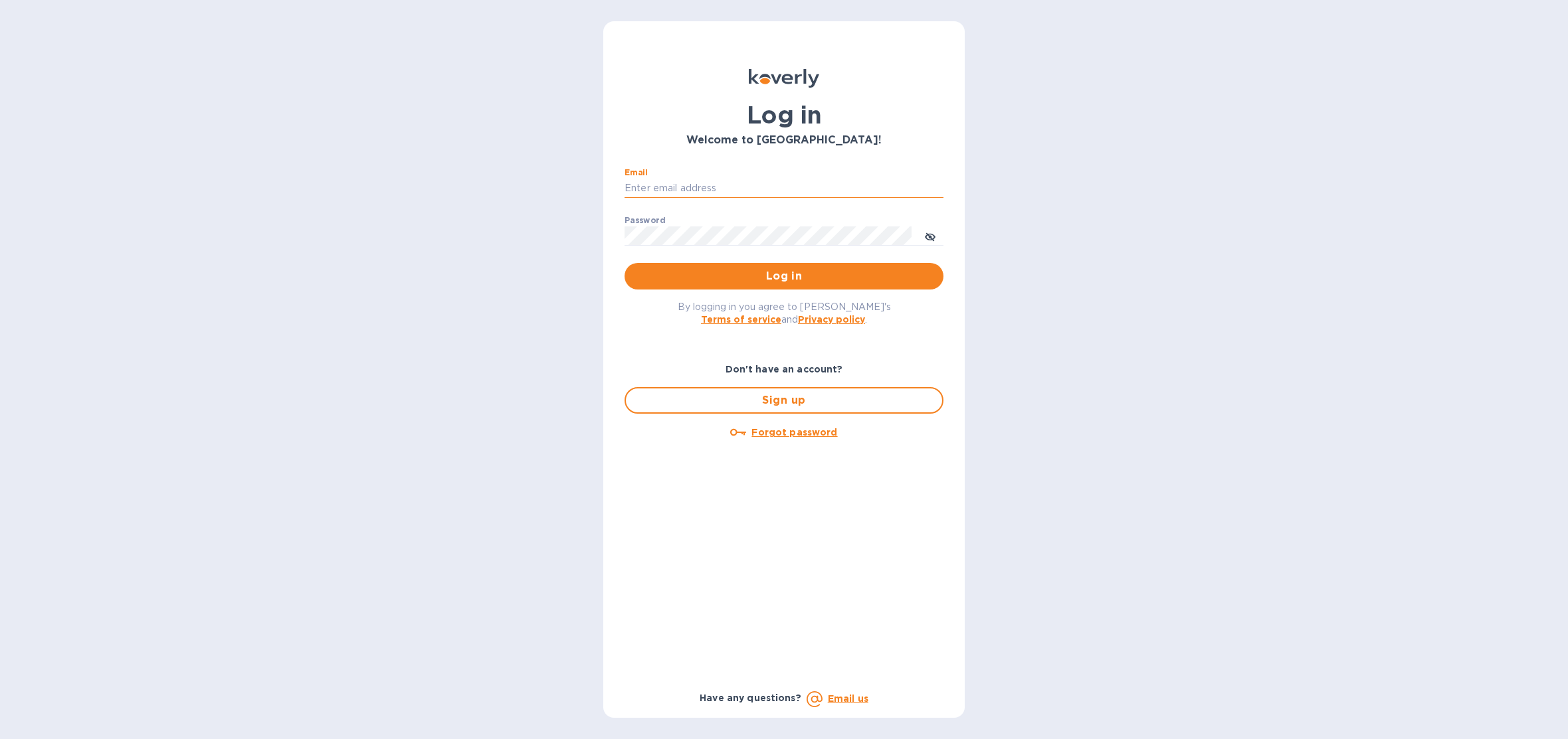
click at [738, 183] on input "Email" at bounding box center [783, 189] width 319 height 20
type input "sballen@koverly.com"
click at [791, 276] on span "Log in" at bounding box center [784, 275] width 298 height 16
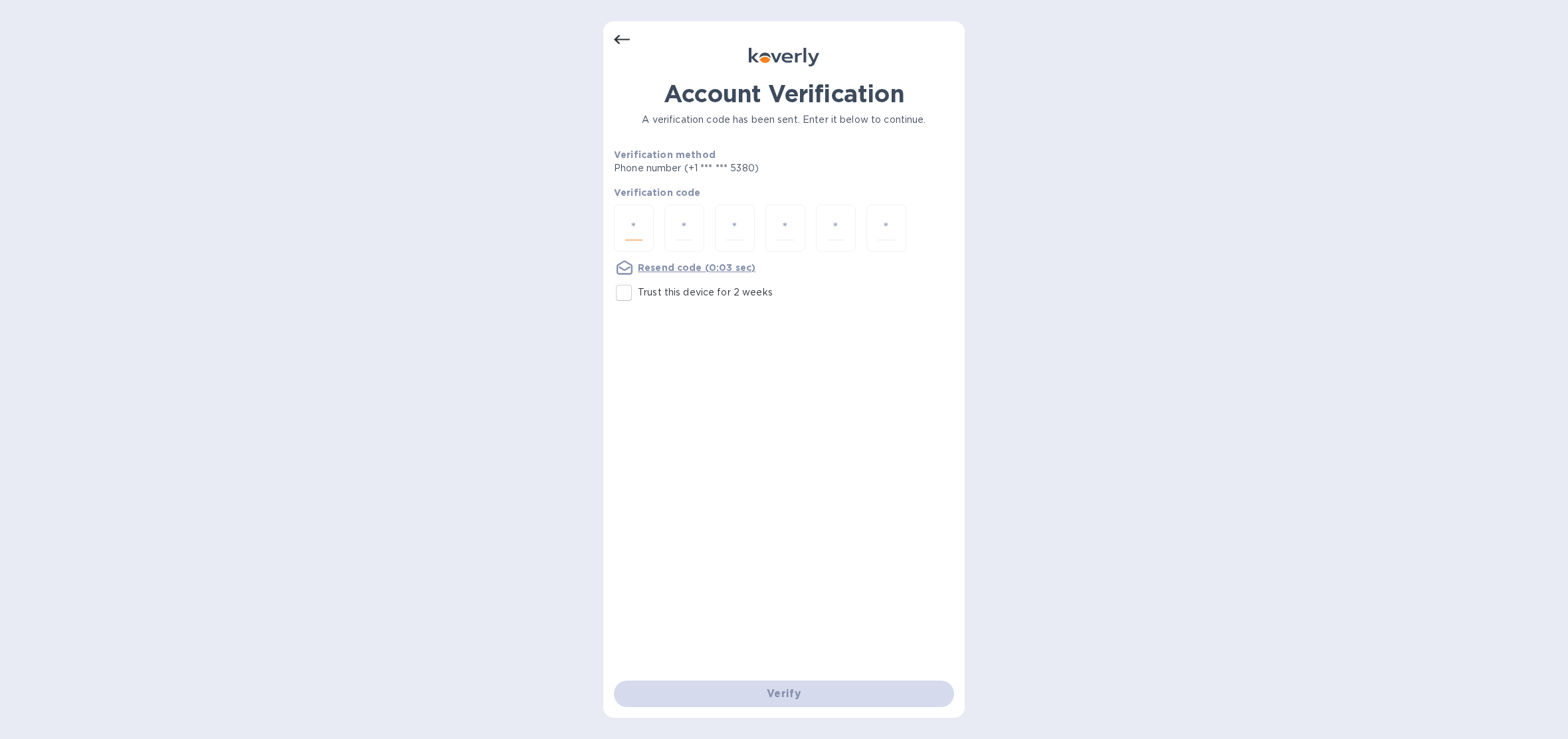
click at [640, 226] on input "number" at bounding box center [633, 228] width 17 height 25
type input "7"
type input "6"
type input "5"
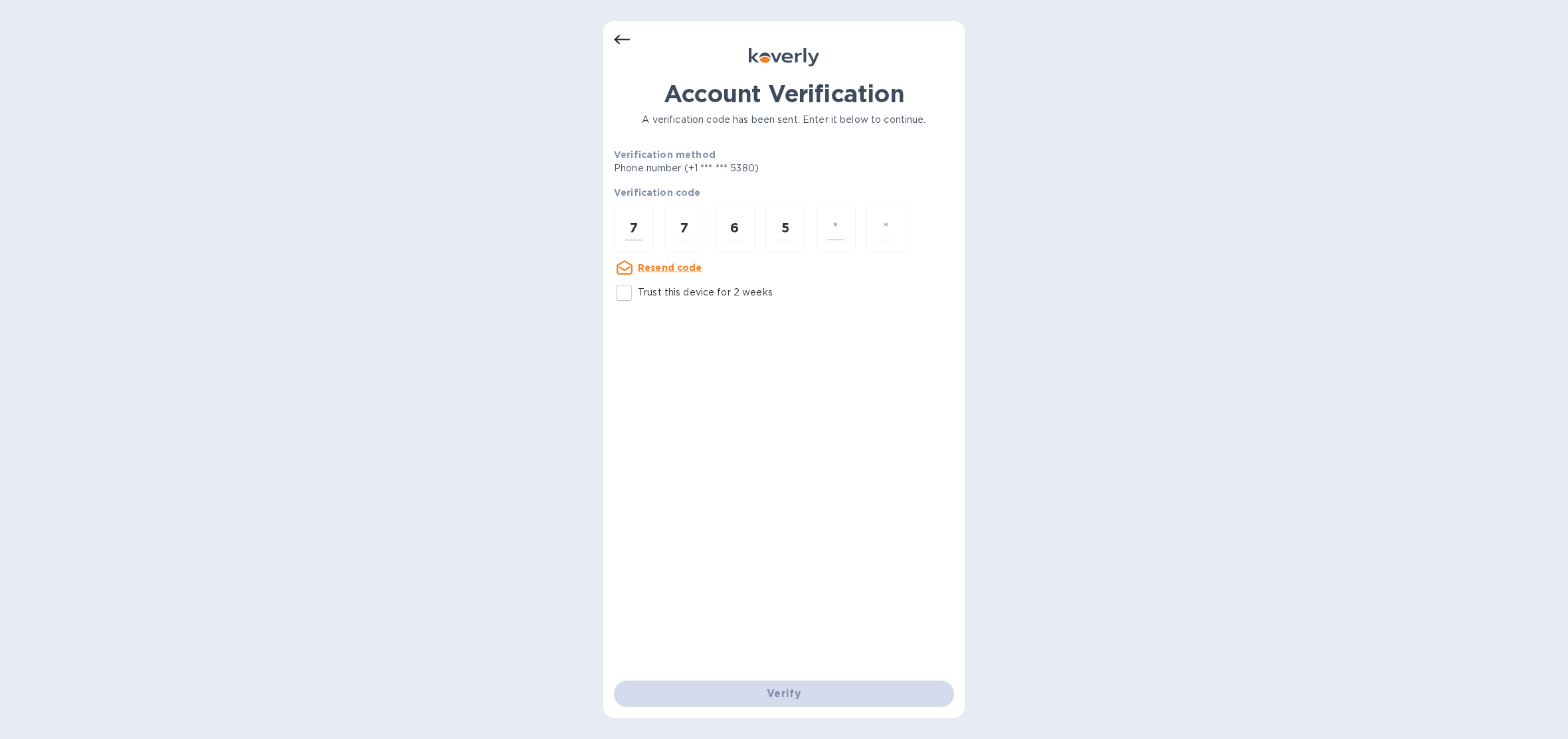
type input "8"
type input "7"
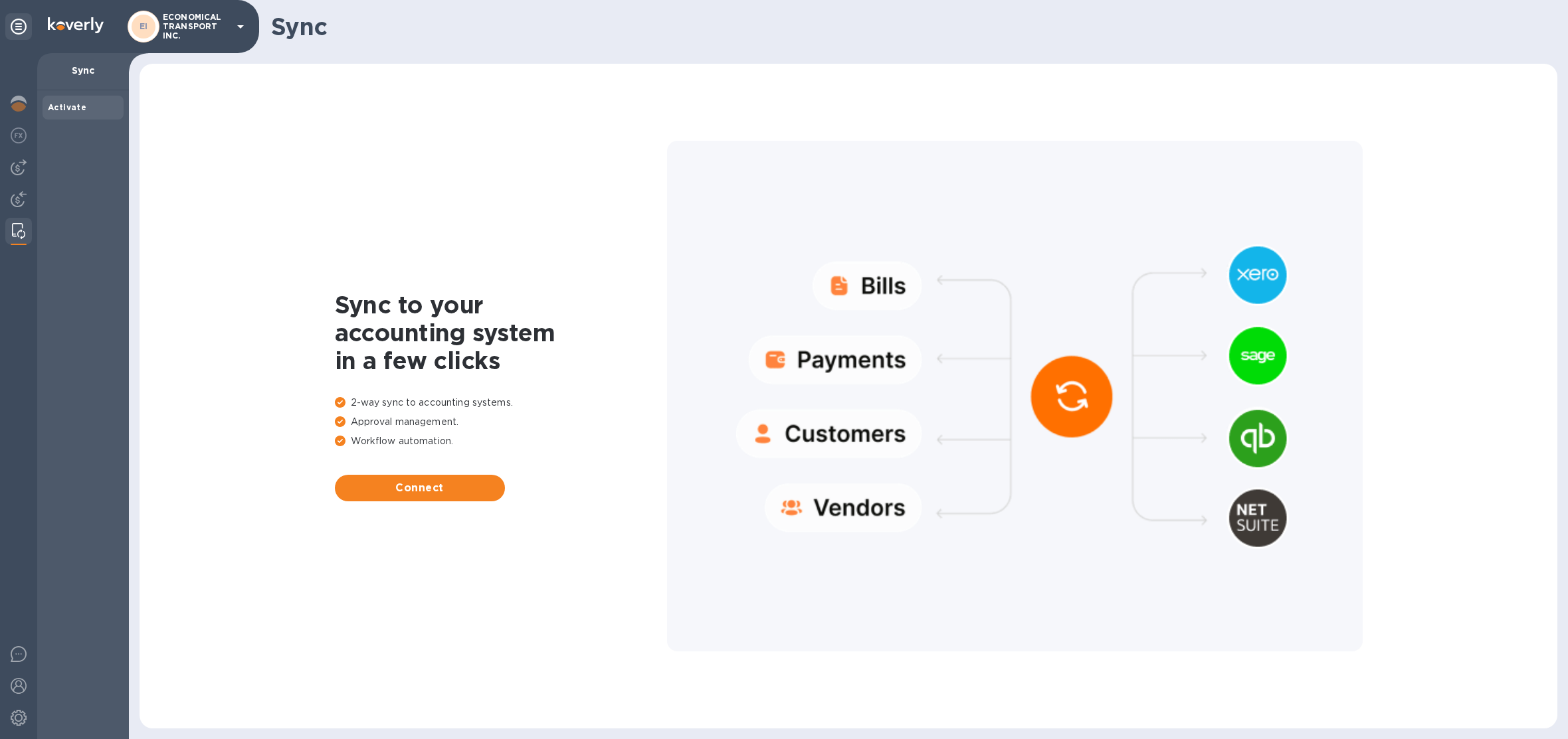
click at [189, 20] on p "ECONOMICAL TRANSPORT INC." at bounding box center [196, 27] width 67 height 28
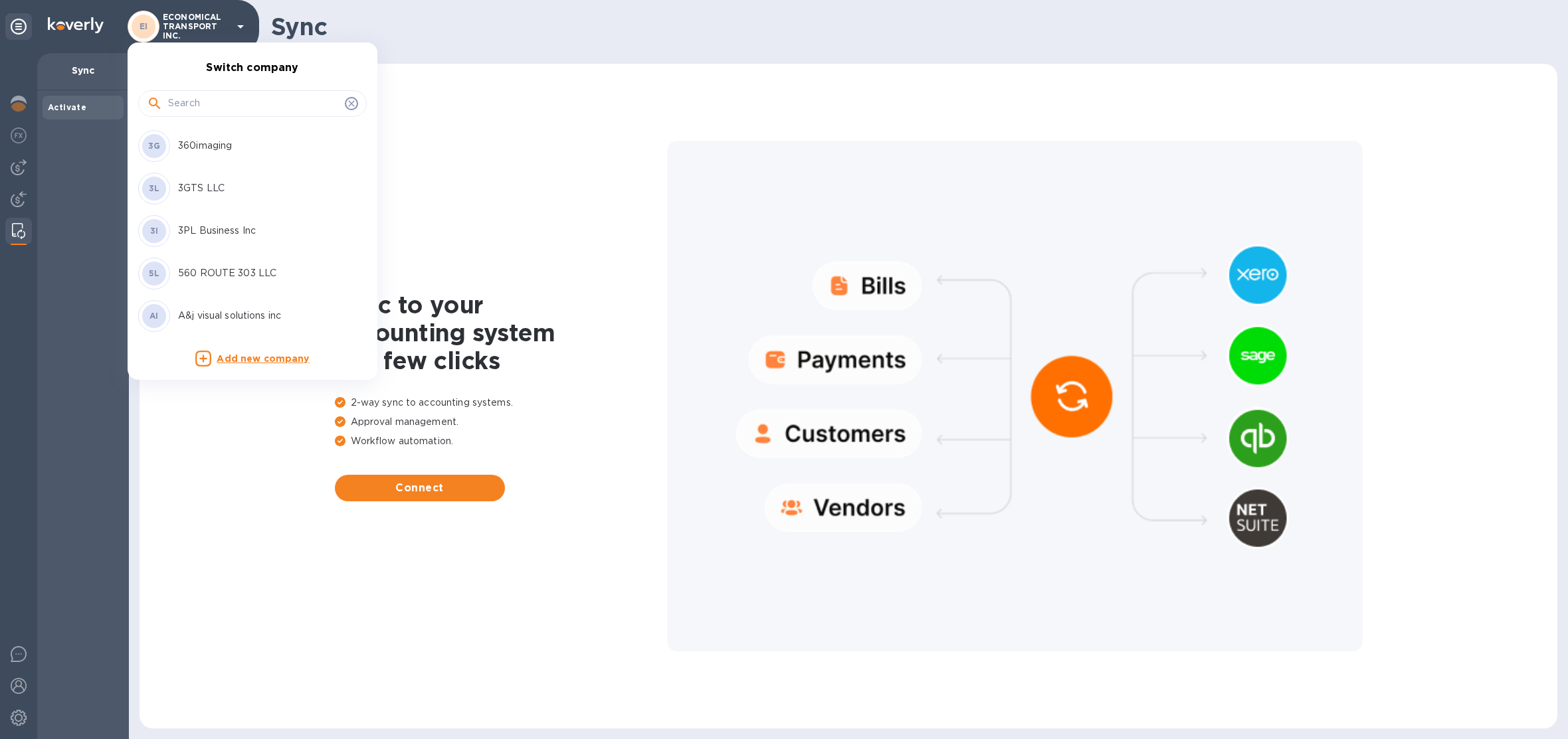
click at [221, 100] on input "text" at bounding box center [254, 104] width 171 height 20
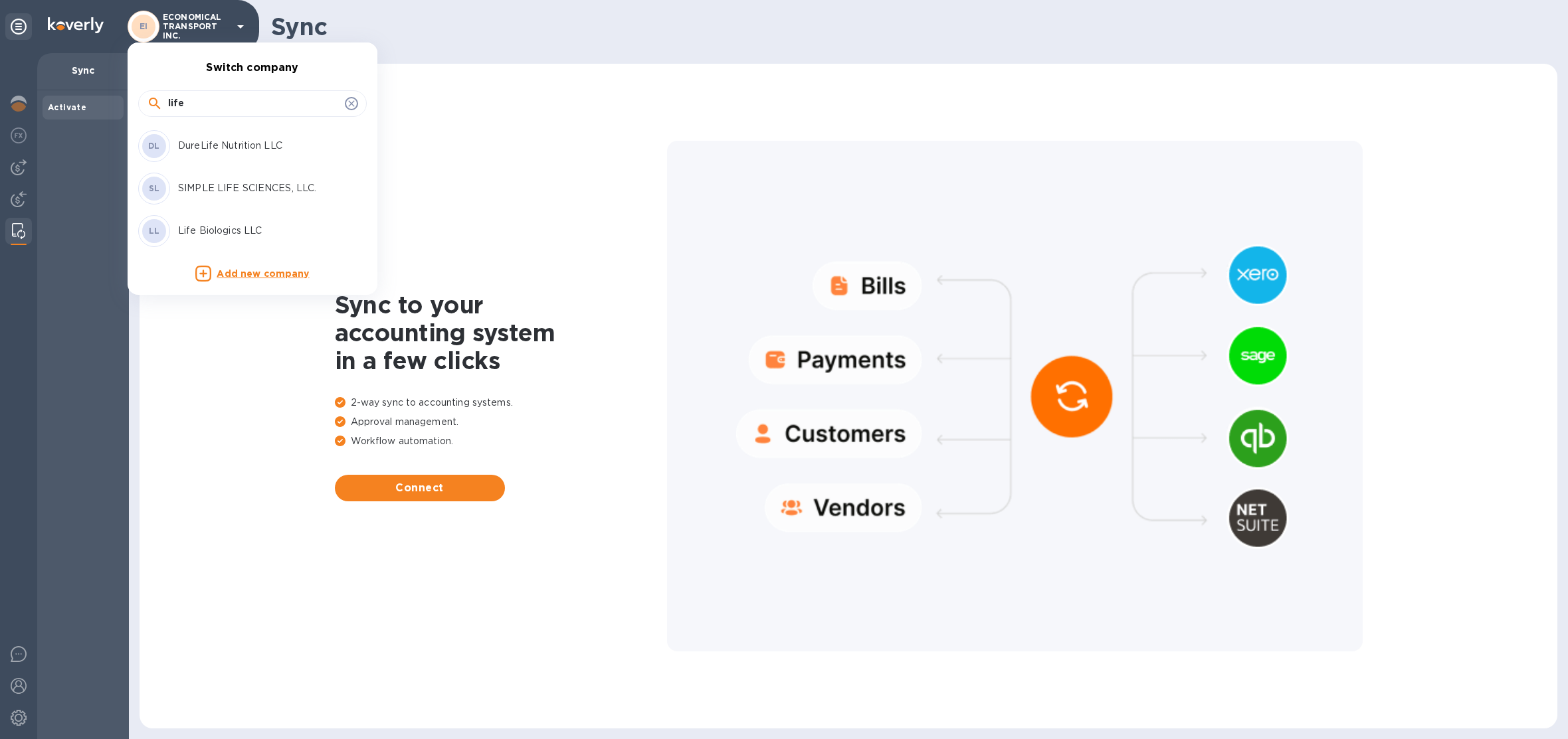
type input "life"
click at [241, 234] on p "Life Biologics LLC" at bounding box center [261, 231] width 167 height 14
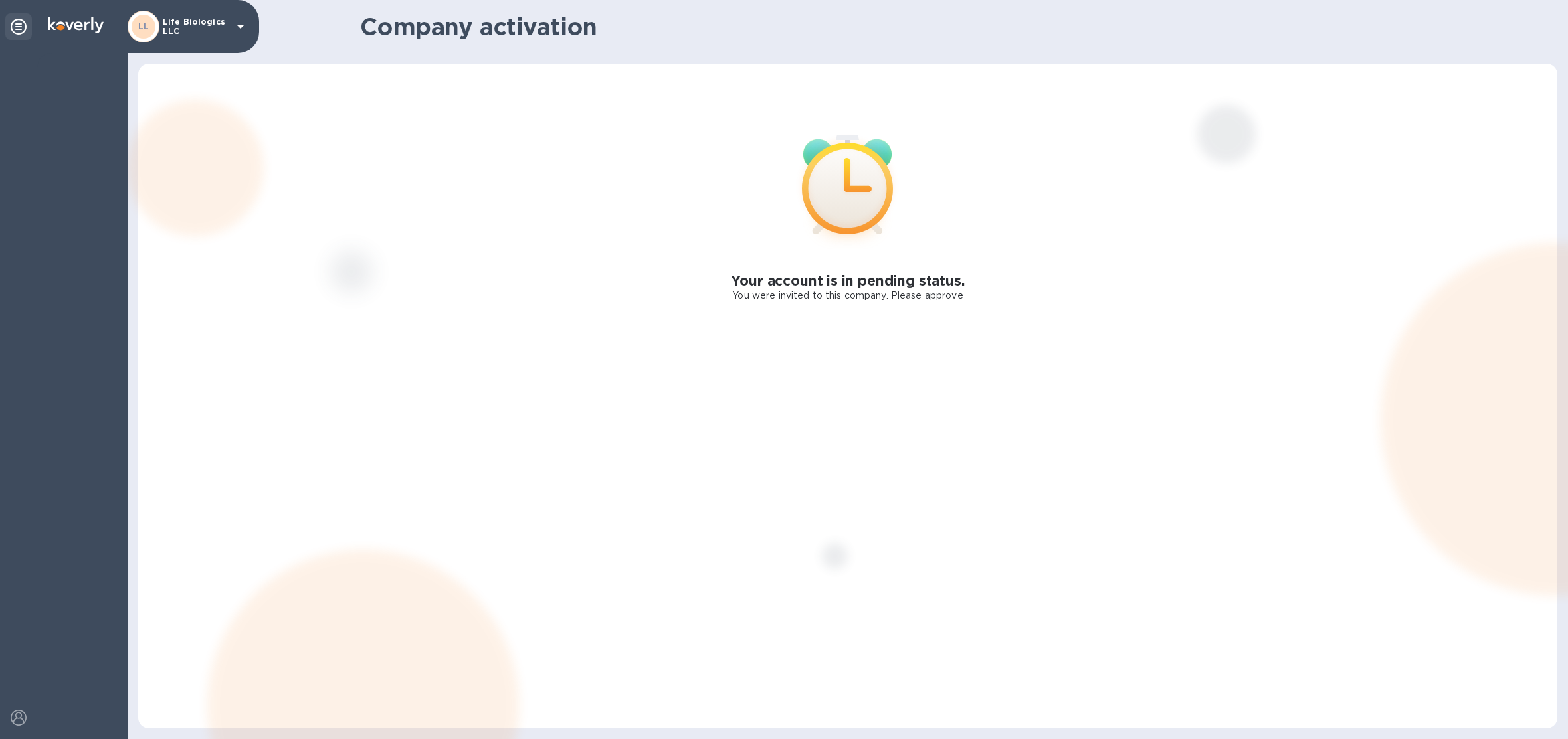
click at [189, 36] on div "LL Life Biologics LLC" at bounding box center [187, 27] width 121 height 32
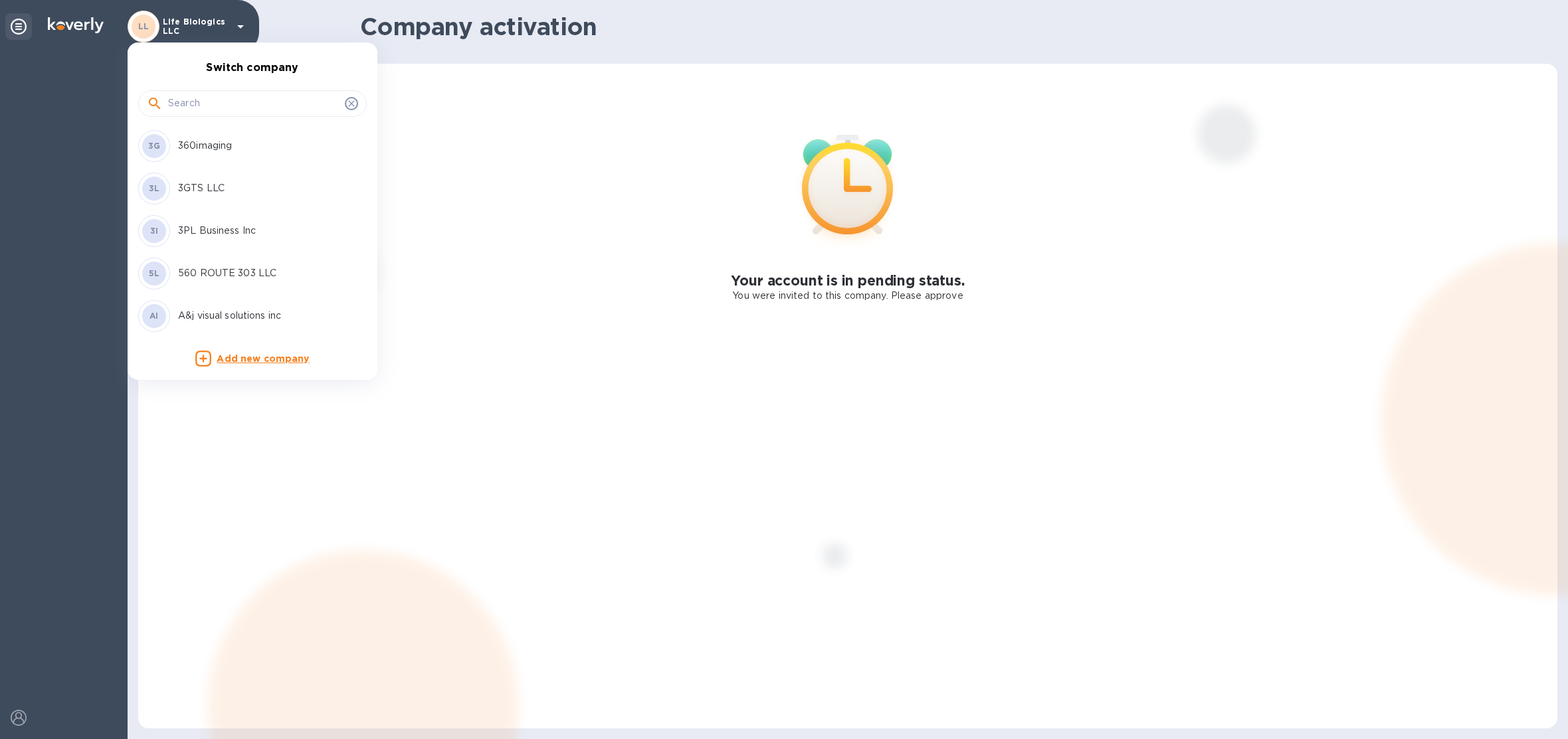
click at [211, 192] on p "3GTS LLC" at bounding box center [261, 188] width 167 height 14
